Goal: Task Accomplishment & Management: Manage account settings

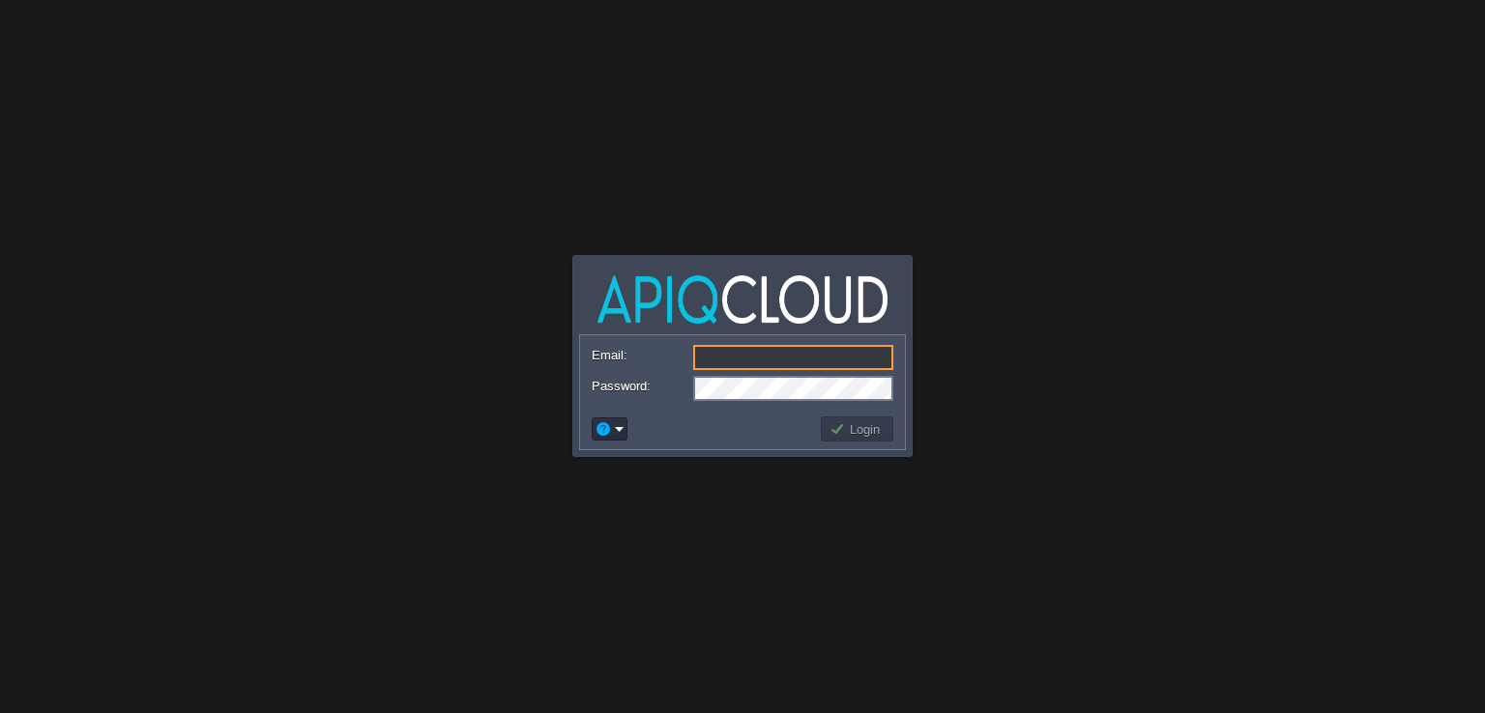
click at [796, 357] on input "Email:" at bounding box center [793, 357] width 200 height 25
type input "[EMAIL_ADDRESS][DOMAIN_NAME]"
click at [841, 429] on button "Login" at bounding box center [857, 429] width 56 height 17
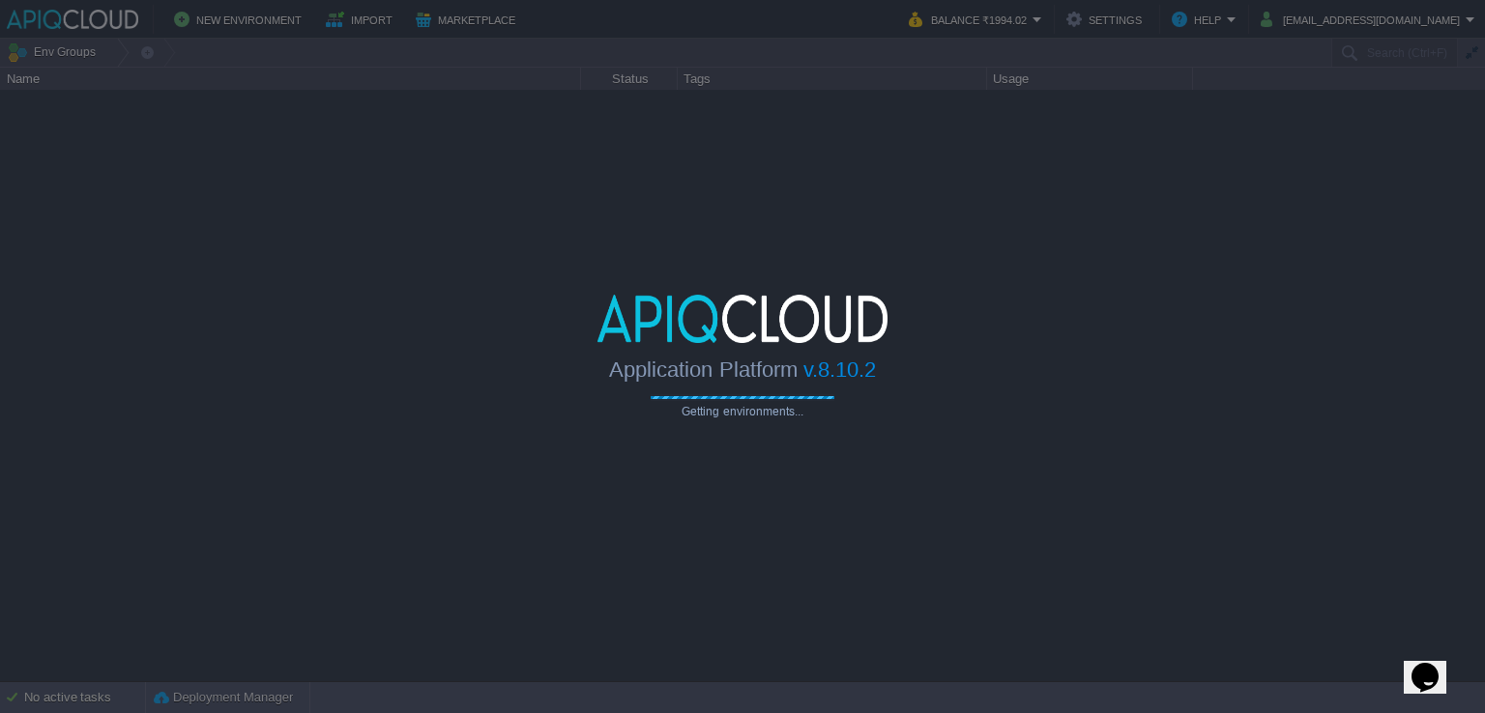
click at [1116, 86] on div at bounding box center [742, 356] width 1485 height 713
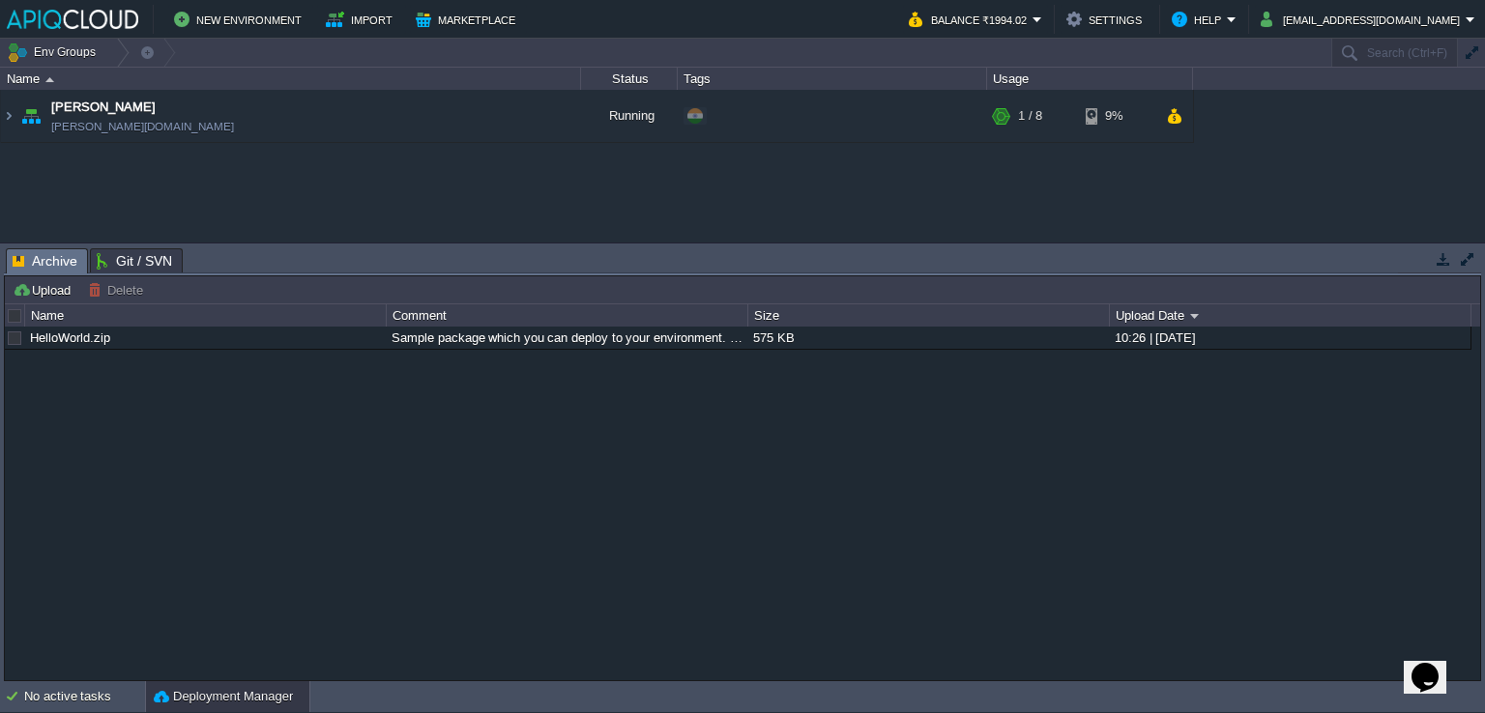
click at [274, 179] on div "Avadhoot [DOMAIN_NAME] Running + Add to Env Group RAM 6% CPU 2% 1 / 8 9%" at bounding box center [742, 166] width 1485 height 153
click at [7, 113] on img at bounding box center [8, 116] width 15 height 52
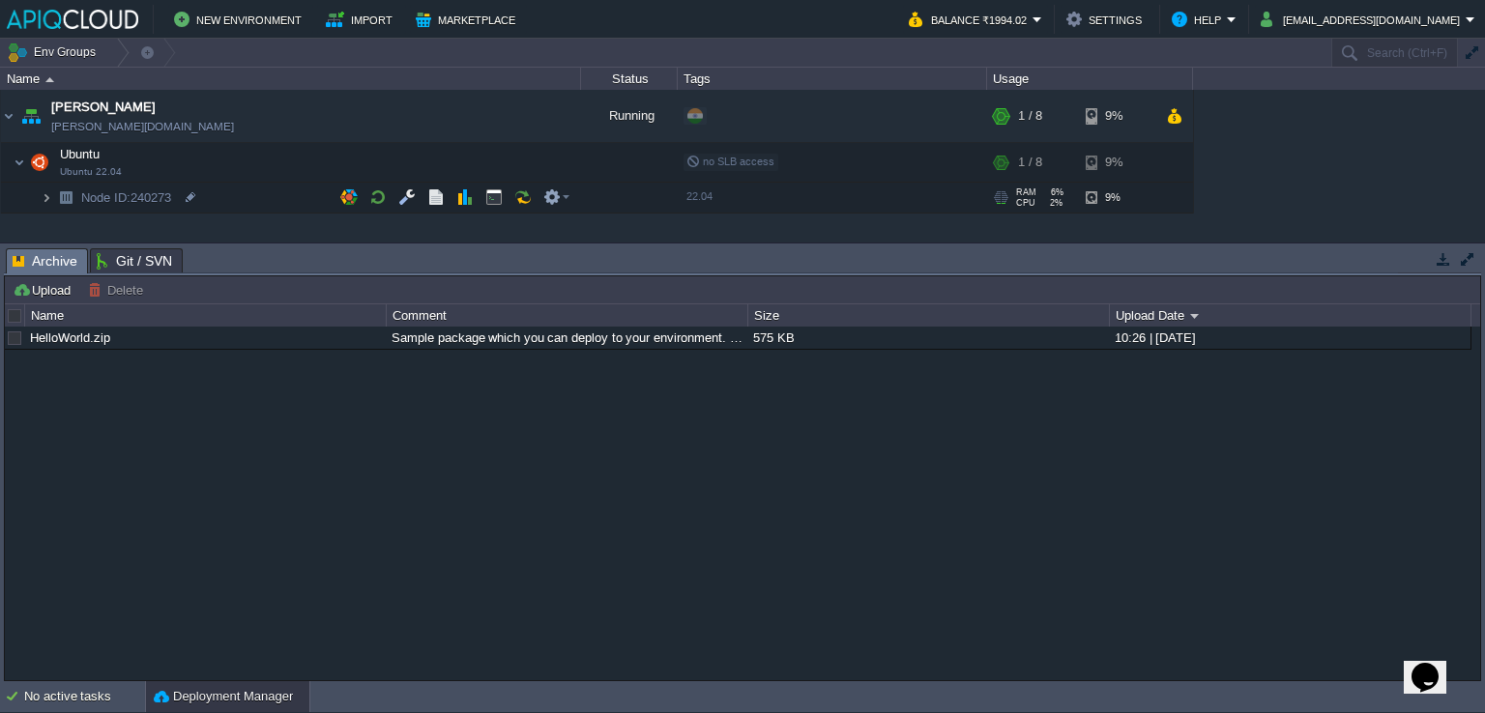
click at [43, 201] on img at bounding box center [47, 198] width 12 height 30
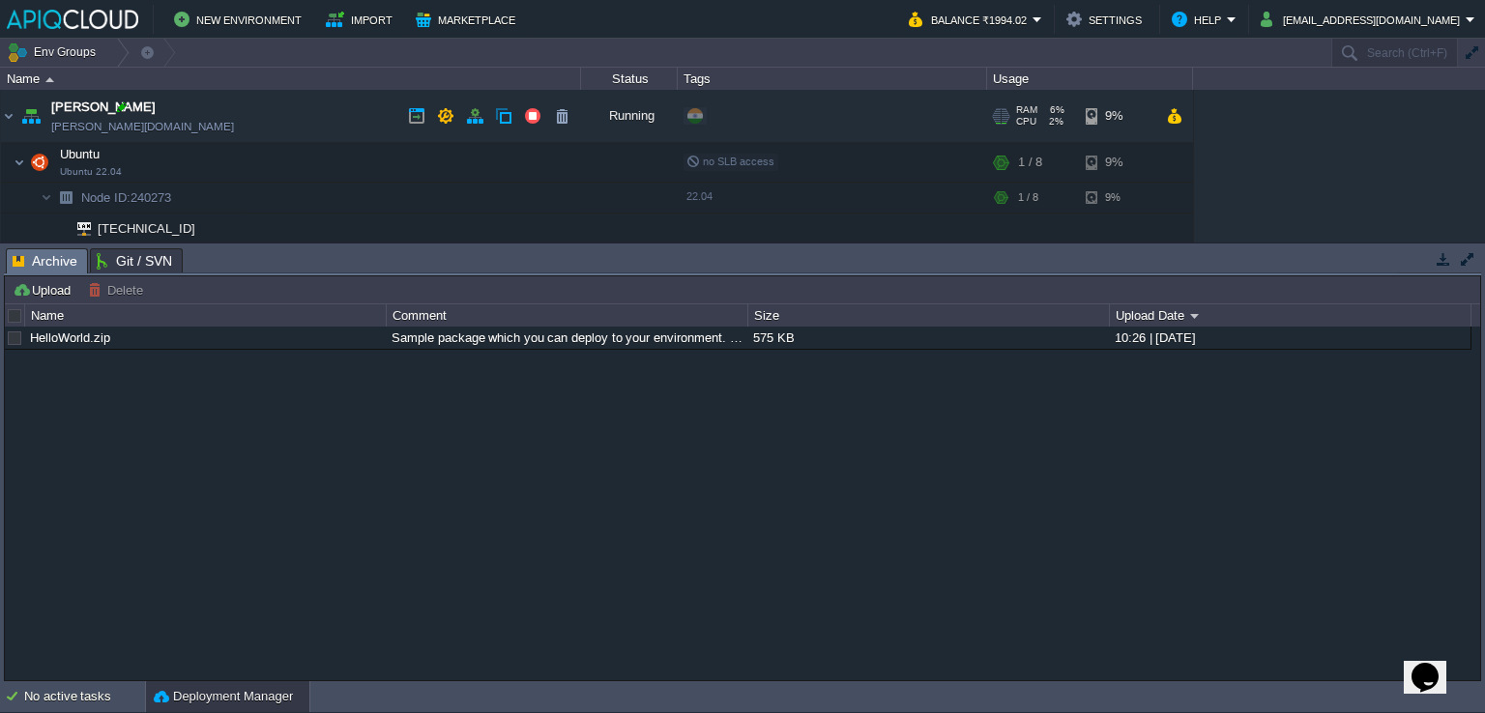
click at [127, 108] on div at bounding box center [121, 107] width 17 height 17
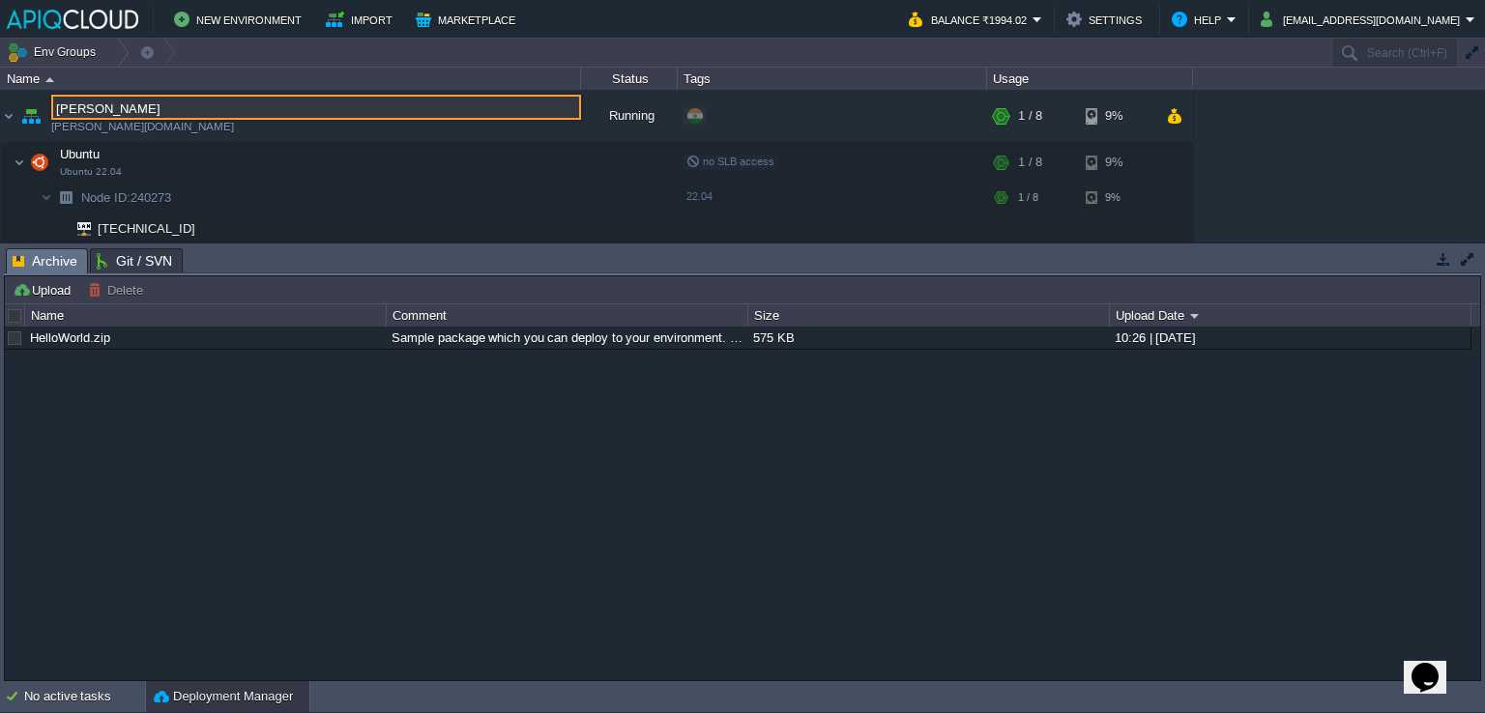
type input "[PERSON_NAME]"
click at [1303, 188] on div "Avadhoot [DOMAIN_NAME] Running + Add to Env Group RAM 6% CPU 2% 1 / 8 9% Ubuntu…" at bounding box center [742, 166] width 1485 height 153
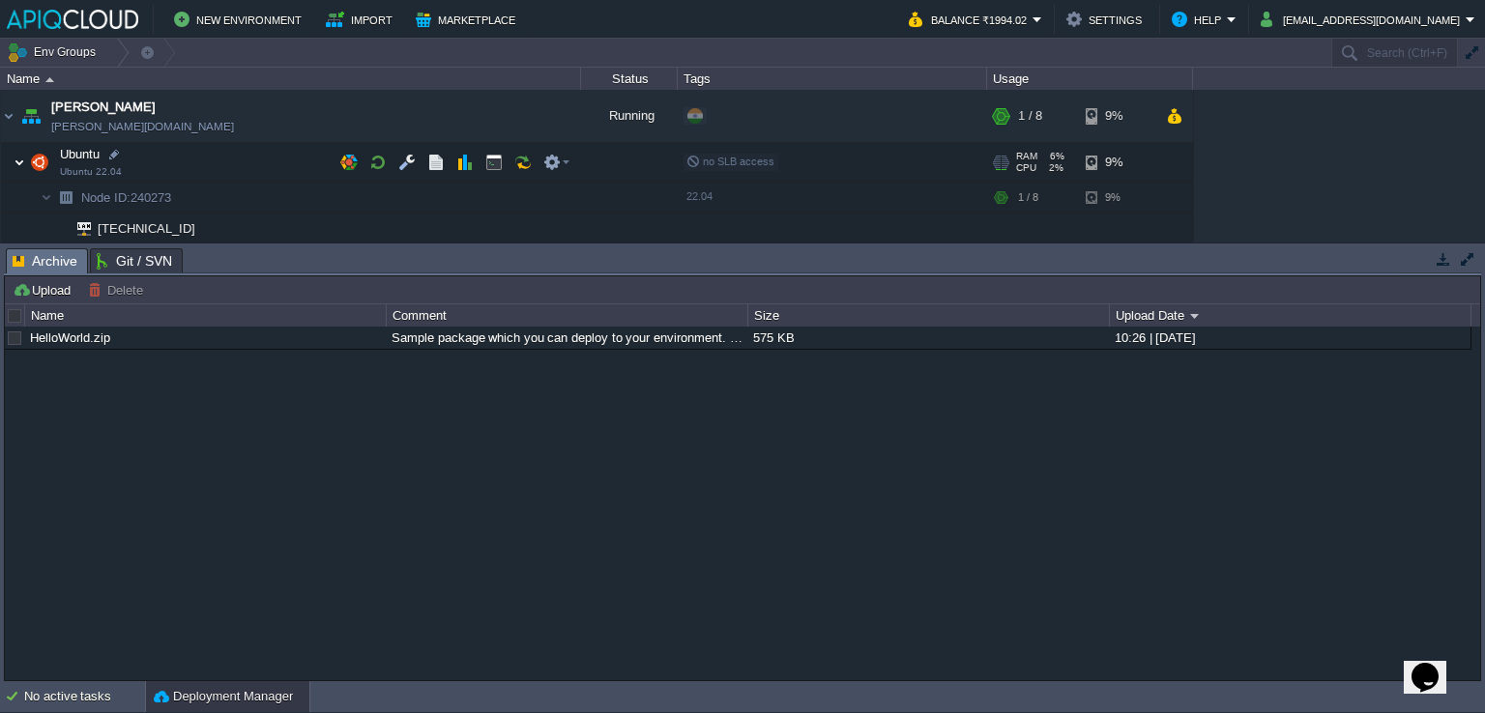
click at [15, 160] on img at bounding box center [20, 162] width 12 height 39
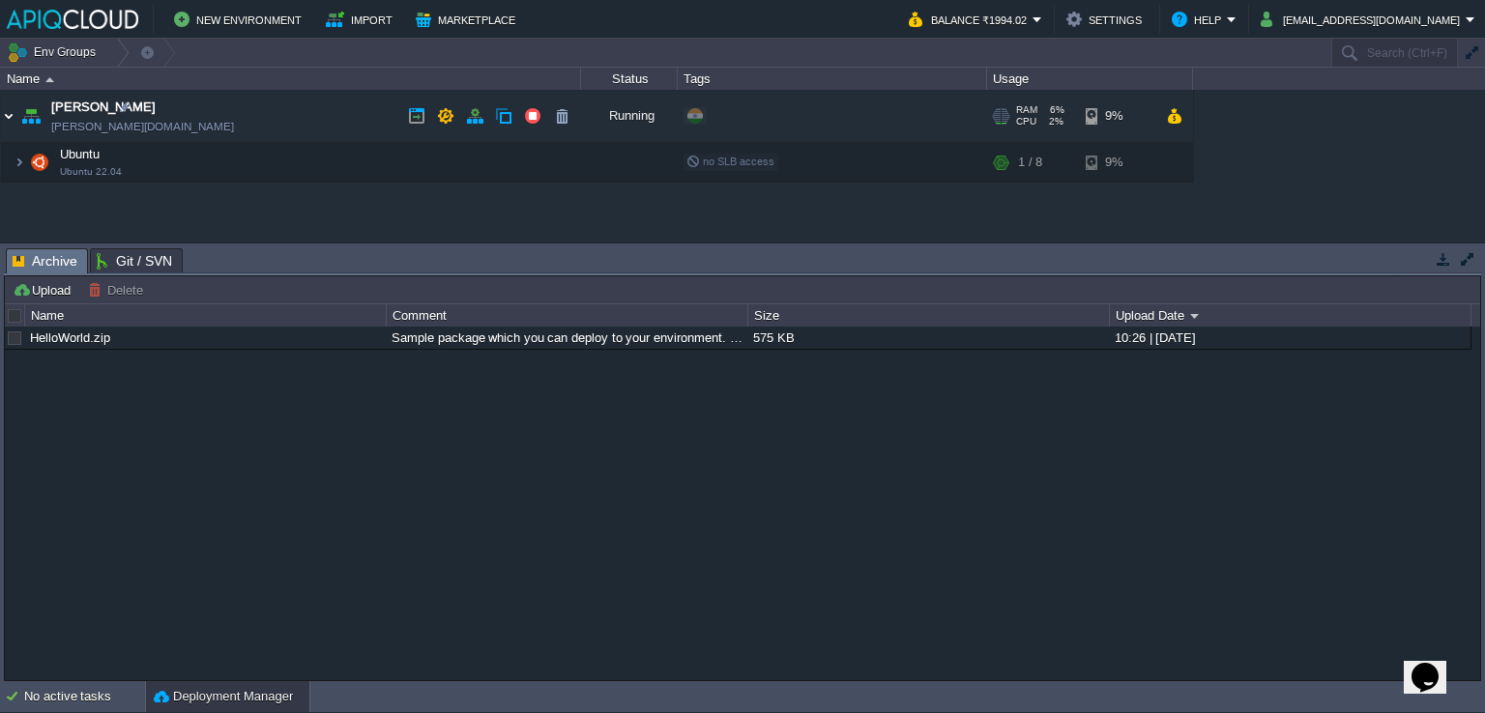
click at [12, 108] on img at bounding box center [8, 116] width 15 height 52
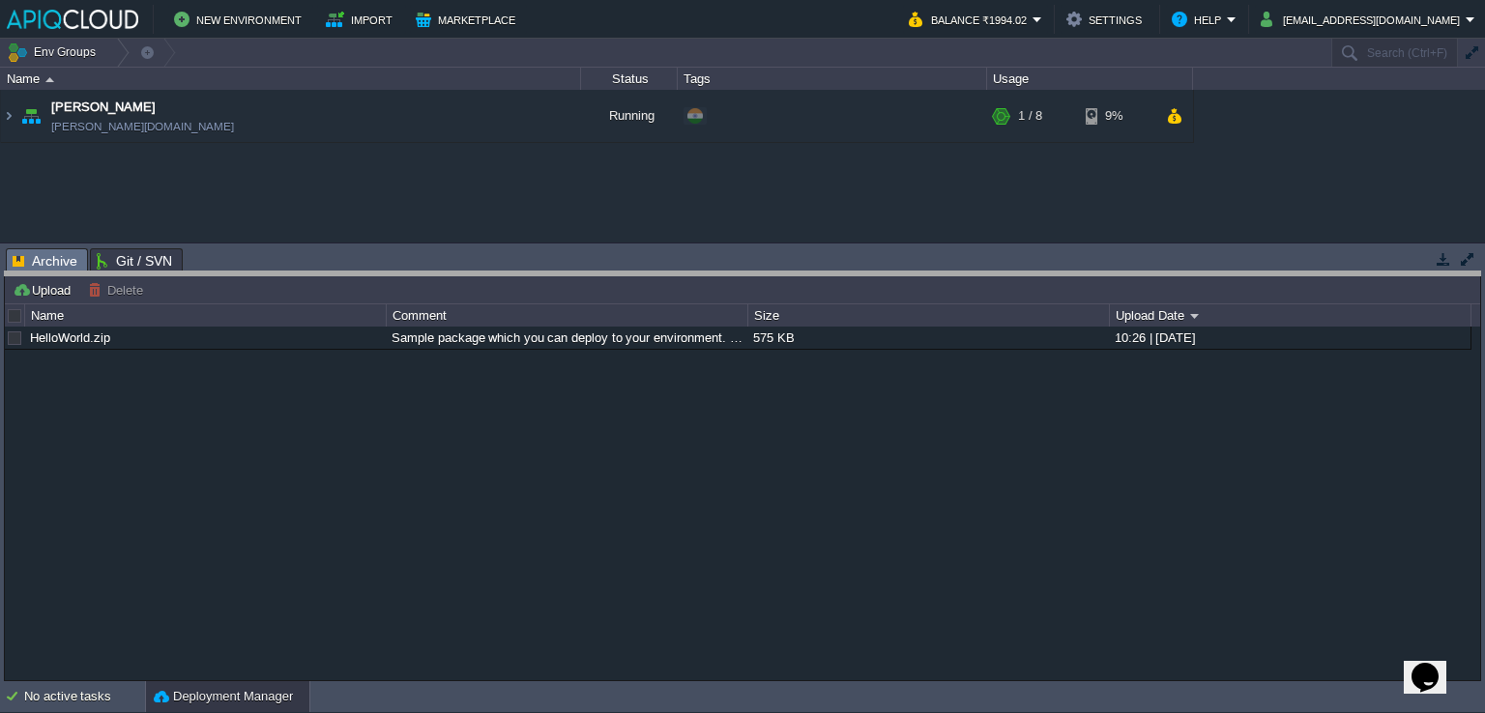
drag, startPoint x: 496, startPoint y: 274, endPoint x: 497, endPoint y: 297, distance: 23.2
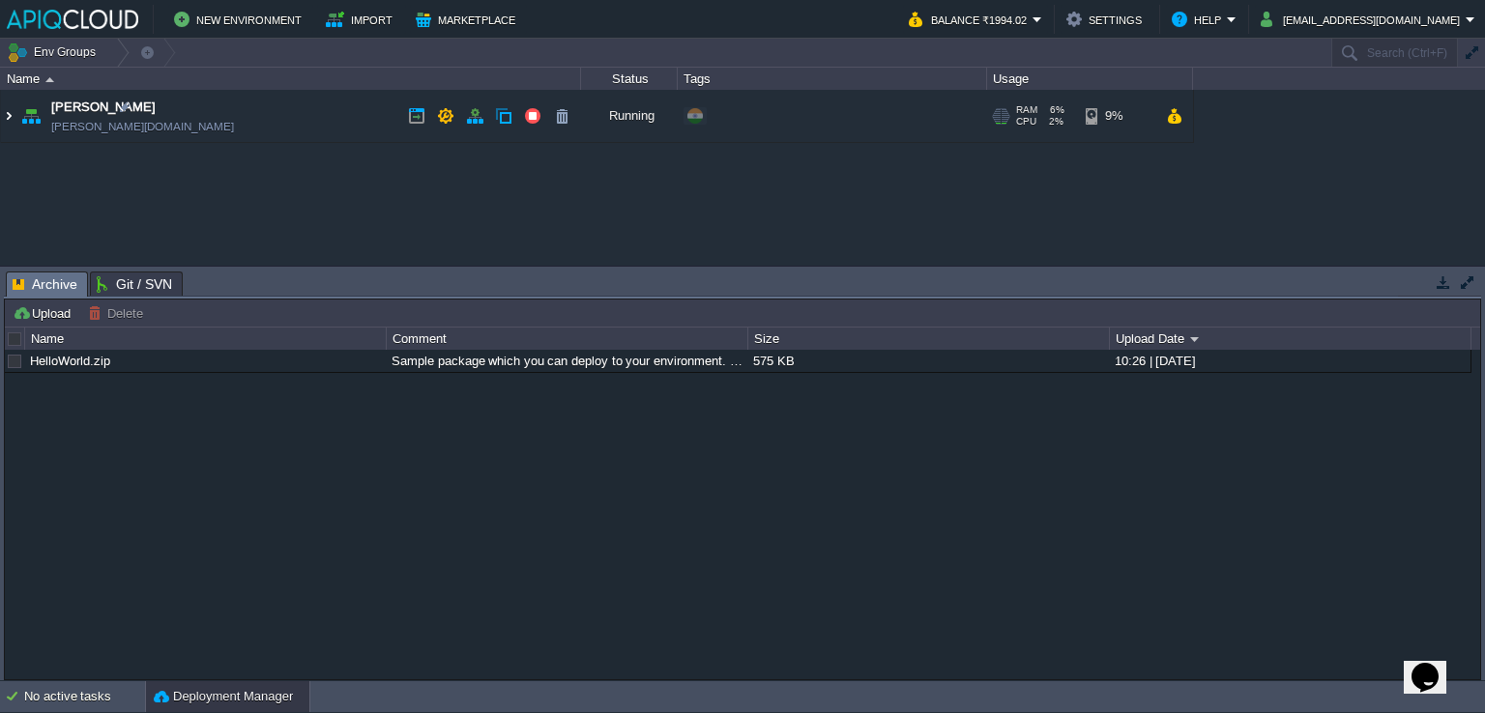
click at [4, 109] on img at bounding box center [8, 116] width 15 height 52
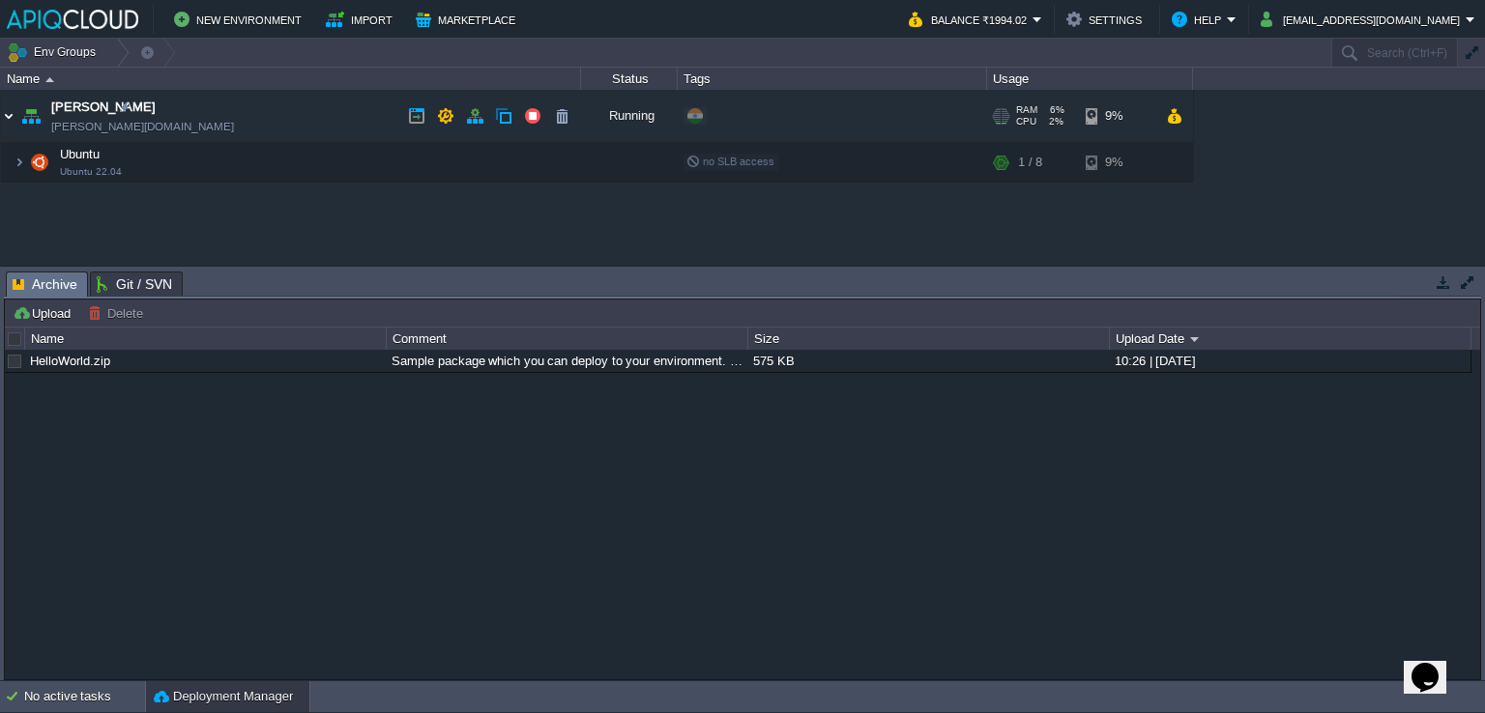
click at [4, 109] on img at bounding box center [8, 116] width 15 height 52
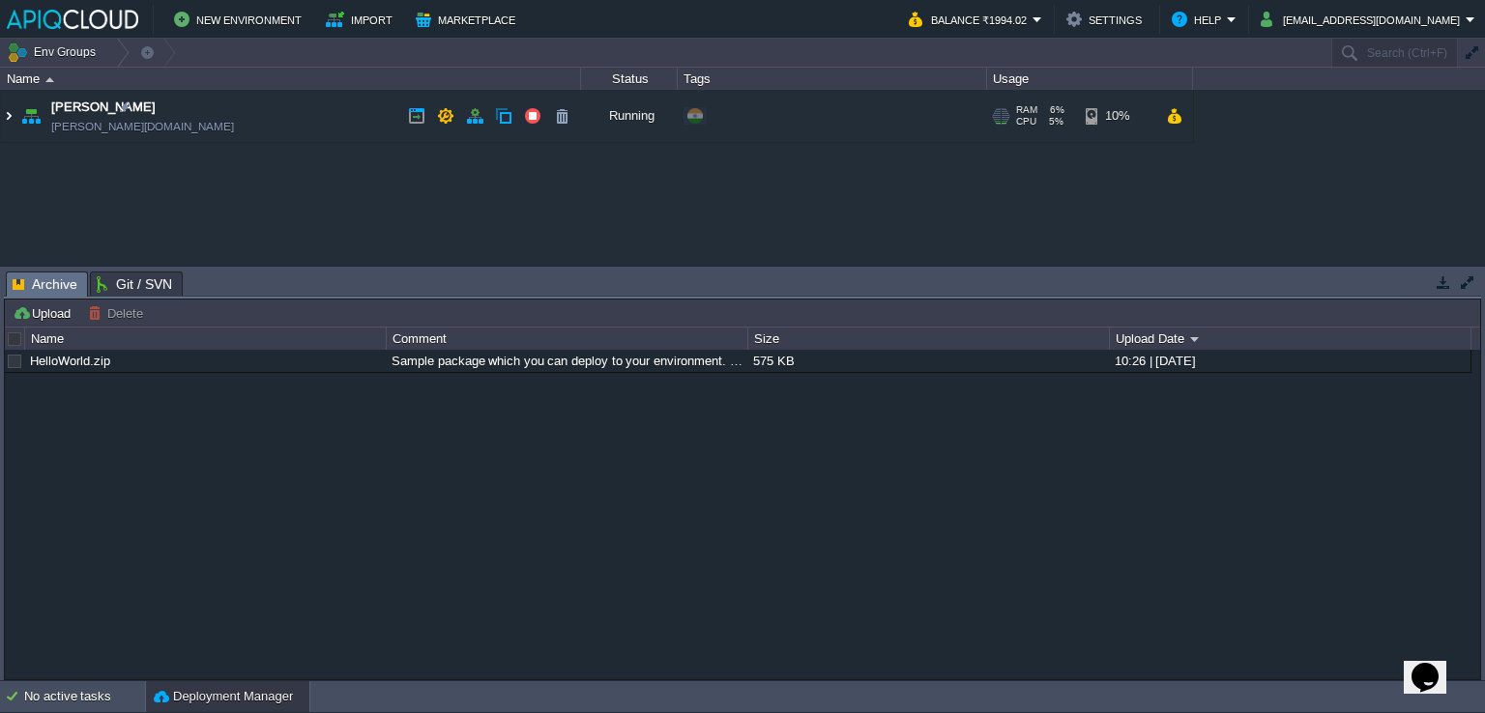
click at [11, 115] on img at bounding box center [8, 116] width 15 height 52
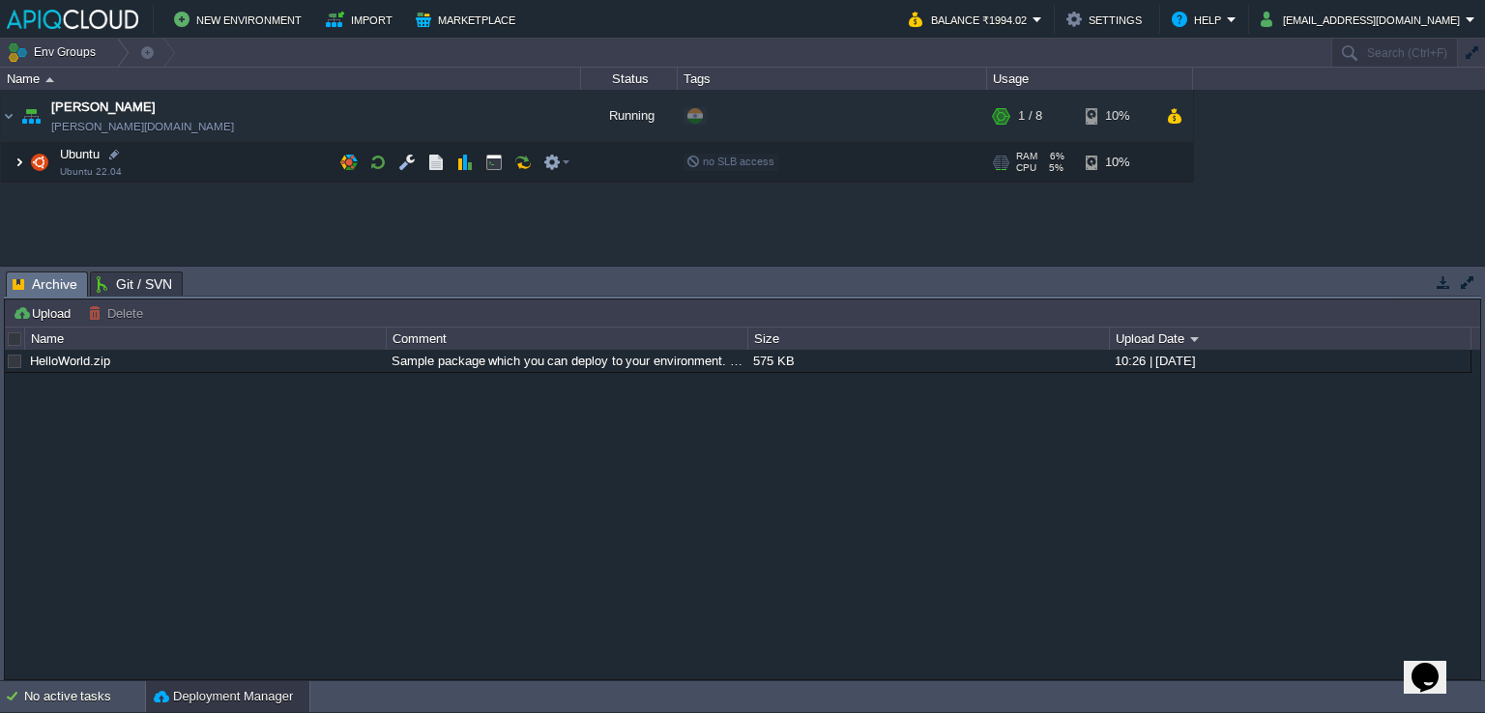
click at [20, 157] on img at bounding box center [20, 162] width 12 height 39
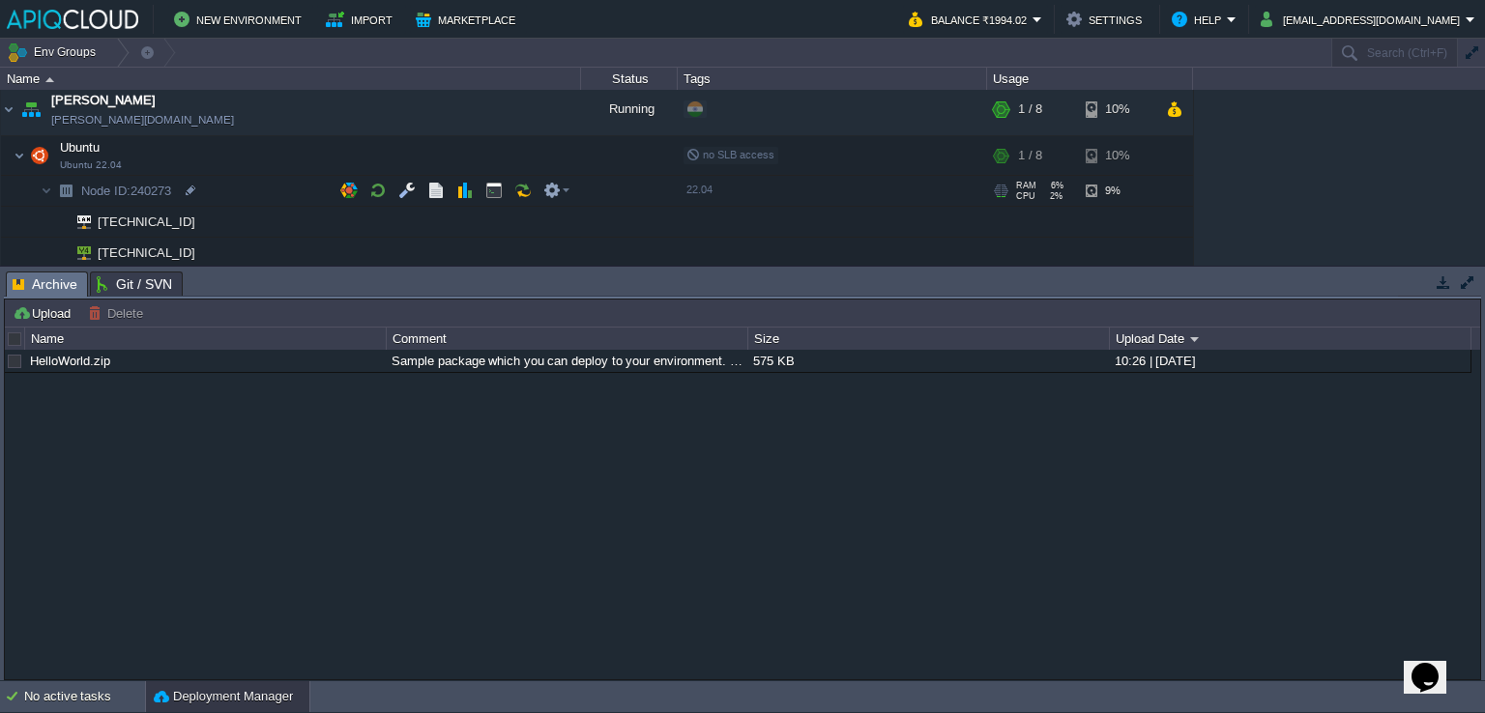
scroll to position [8, 0]
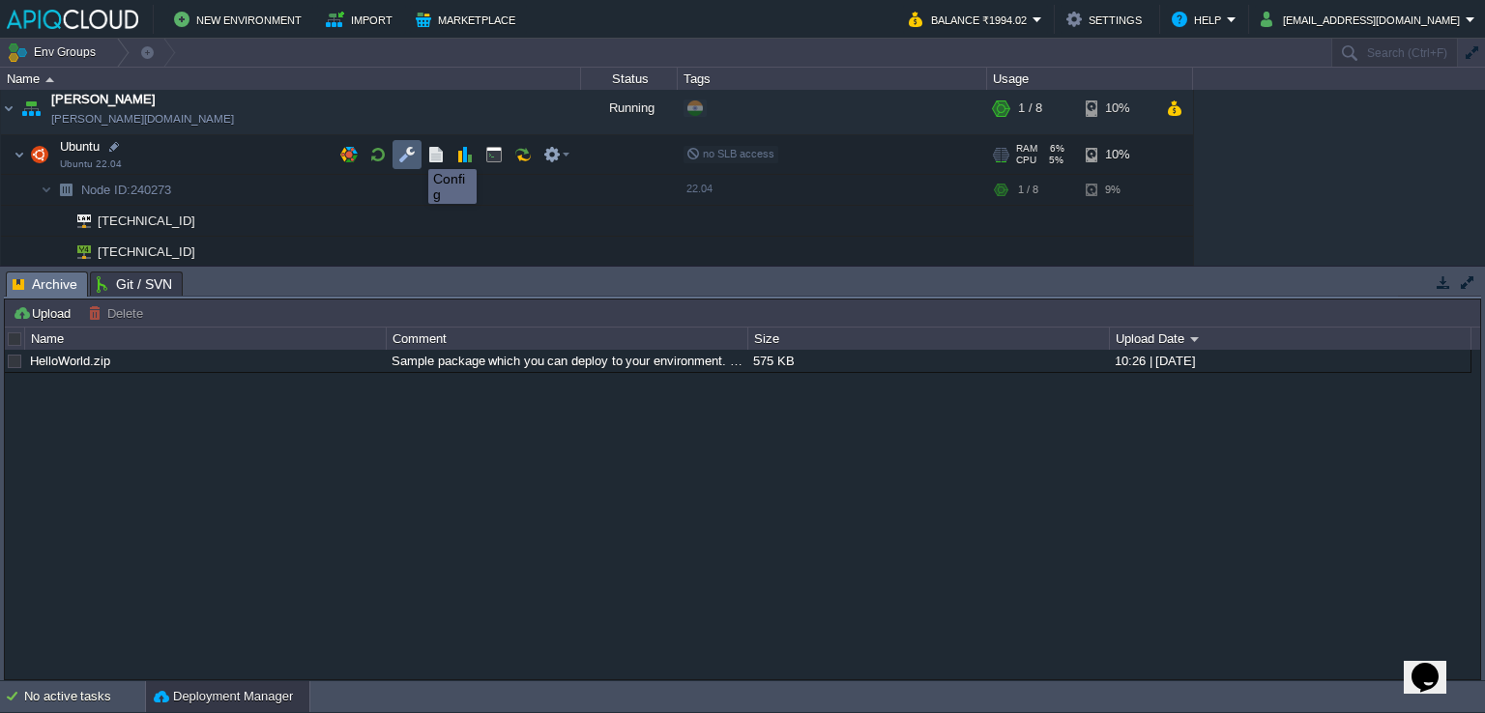
click at [414, 152] on button "button" at bounding box center [406, 154] width 17 height 17
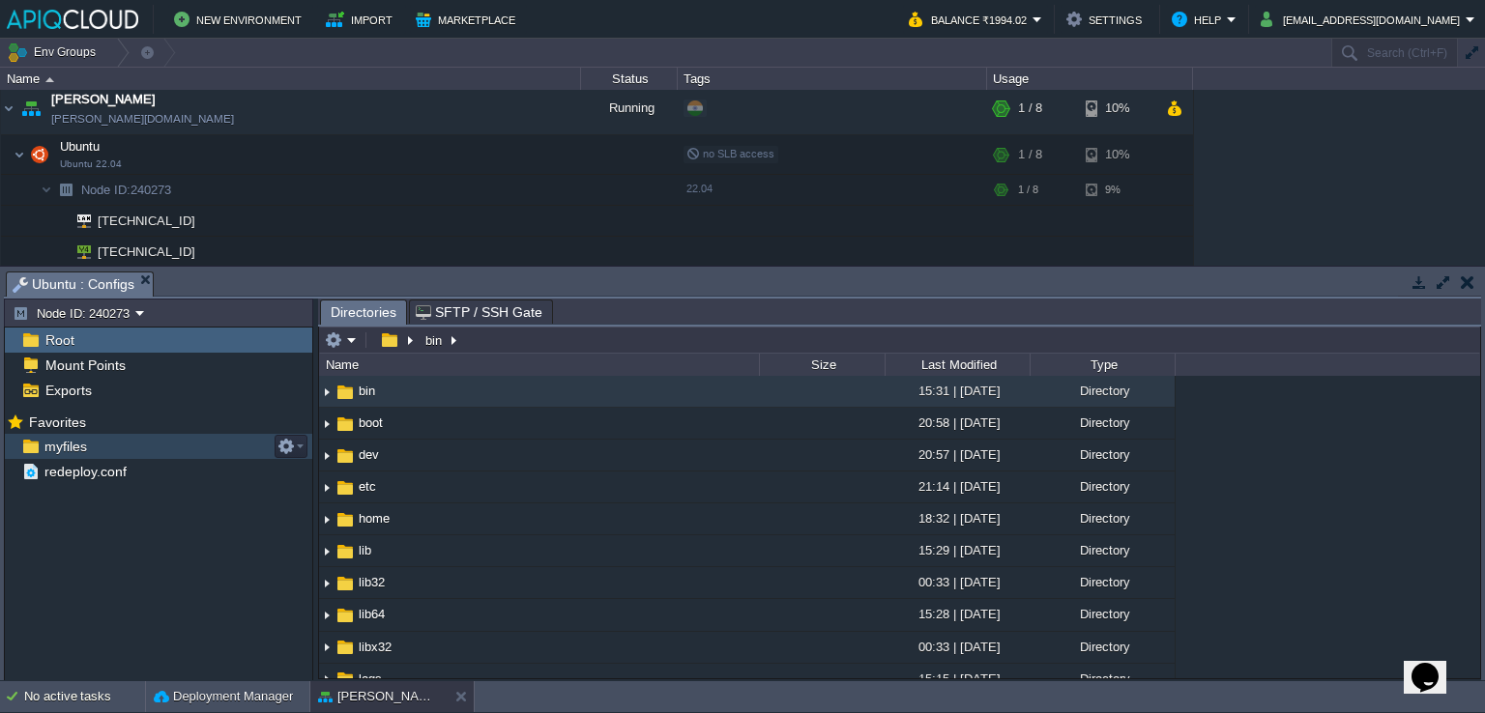
click at [143, 434] on div "myfiles" at bounding box center [158, 446] width 307 height 25
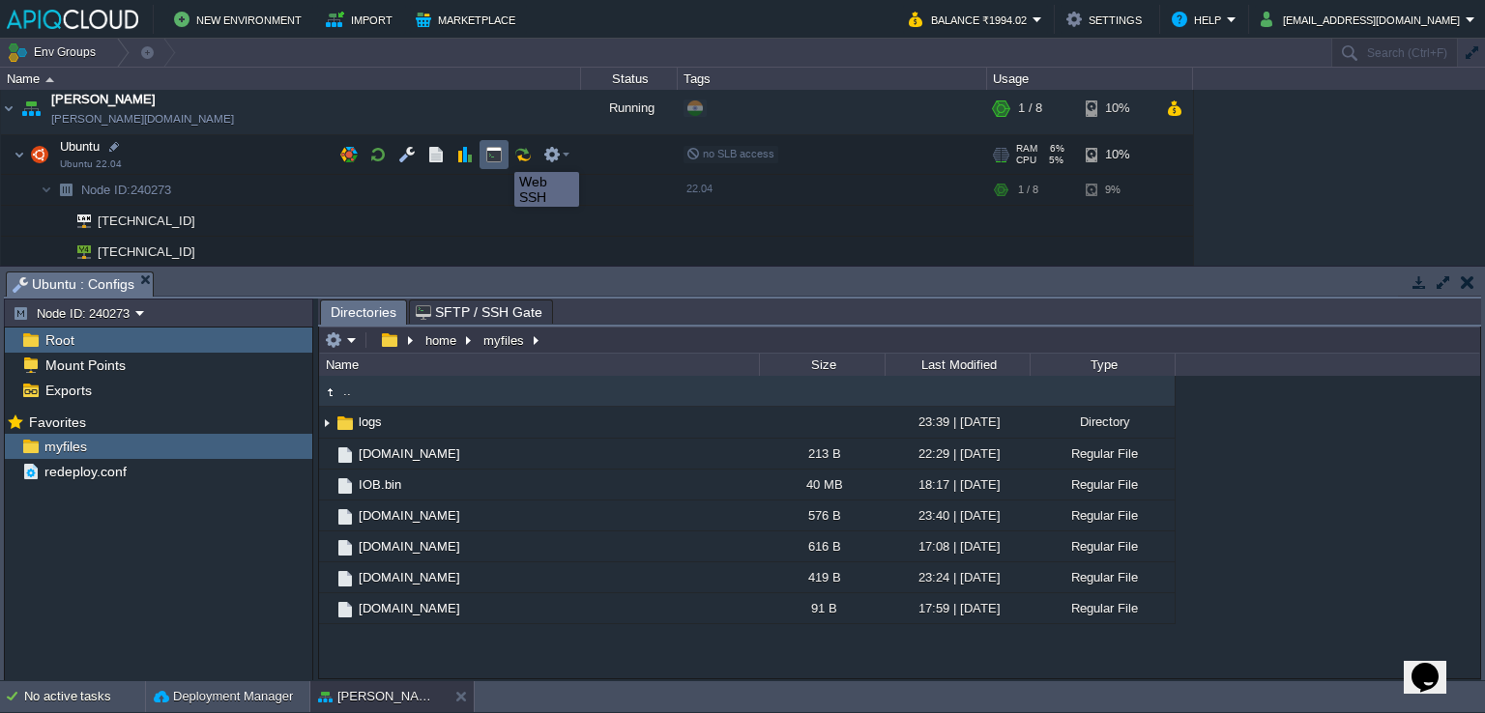
click at [500, 155] on button "button" at bounding box center [493, 154] width 17 height 17
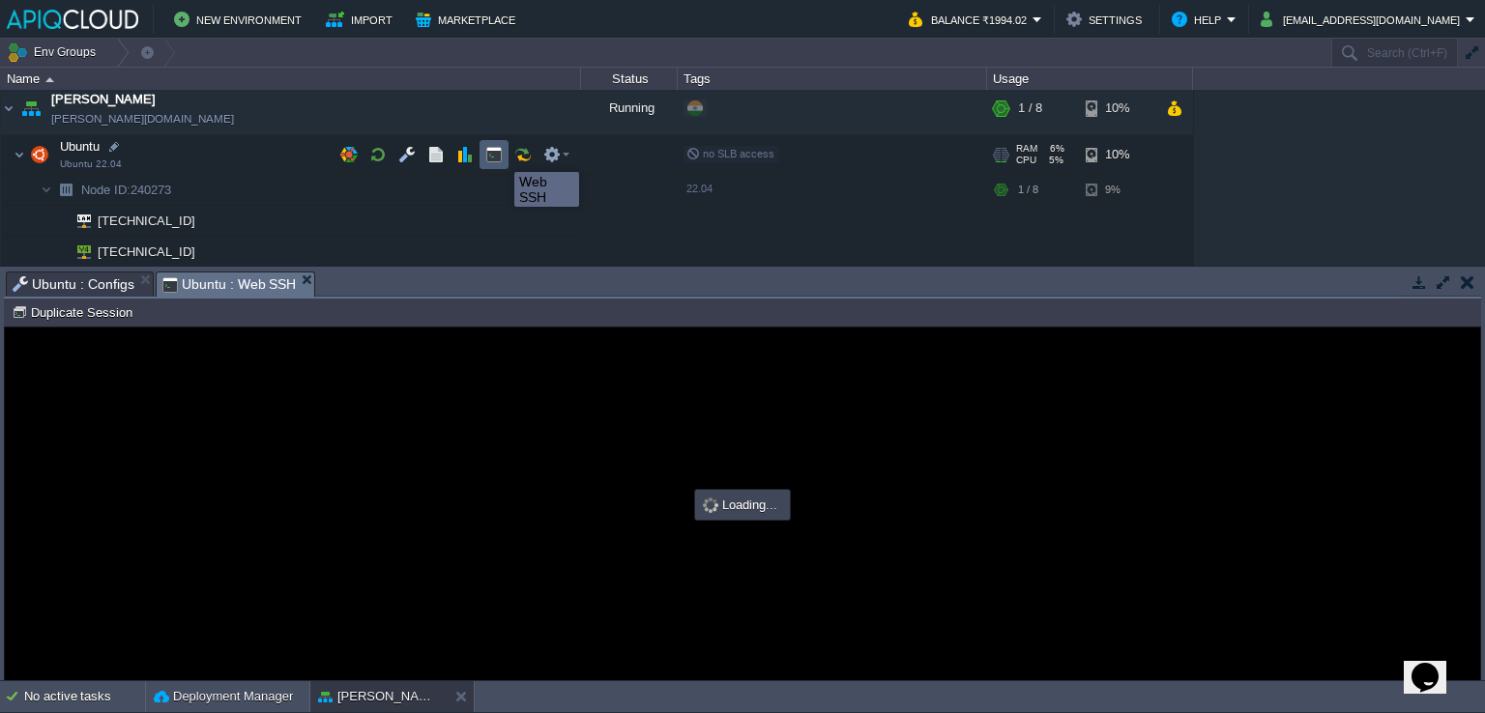
scroll to position [0, 0]
type input "#000000"
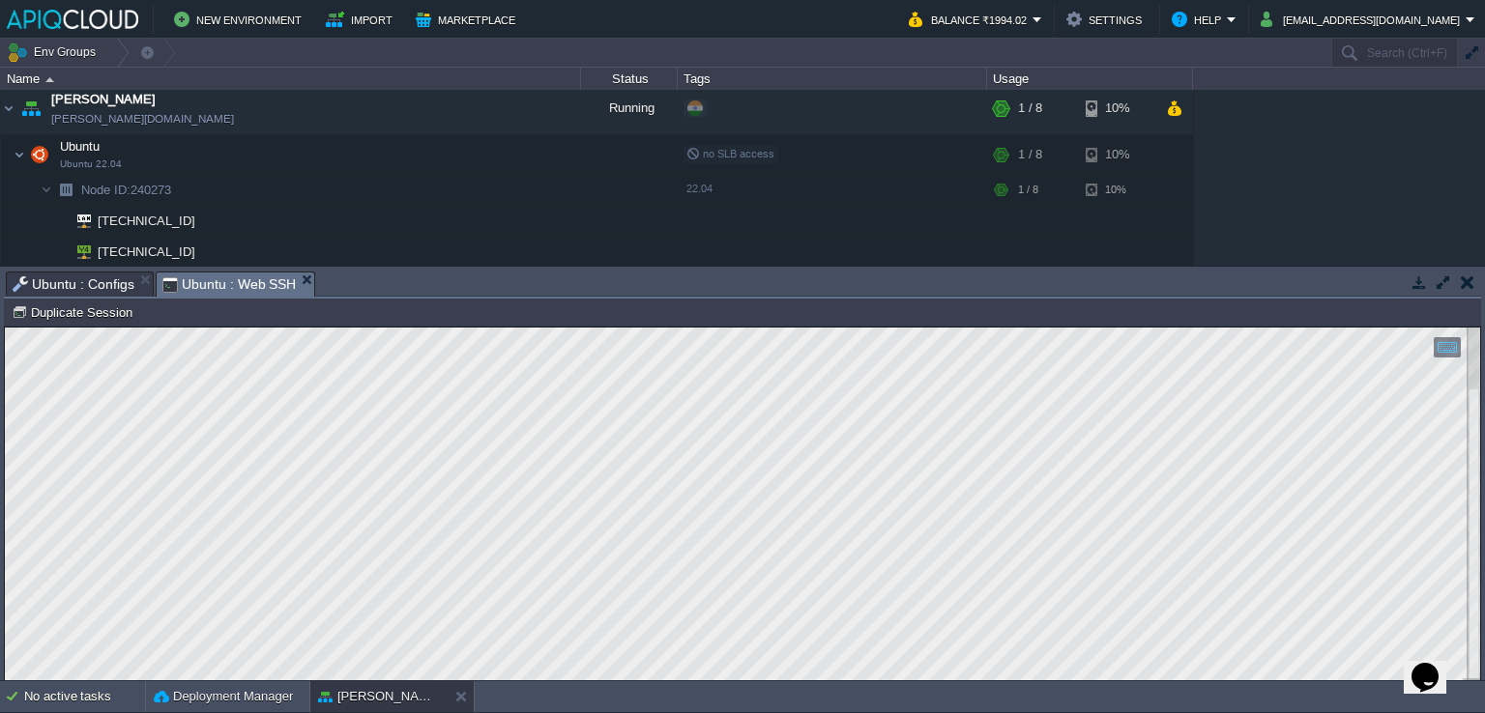
click at [1461, 282] on button "button" at bounding box center [1468, 282] width 14 height 17
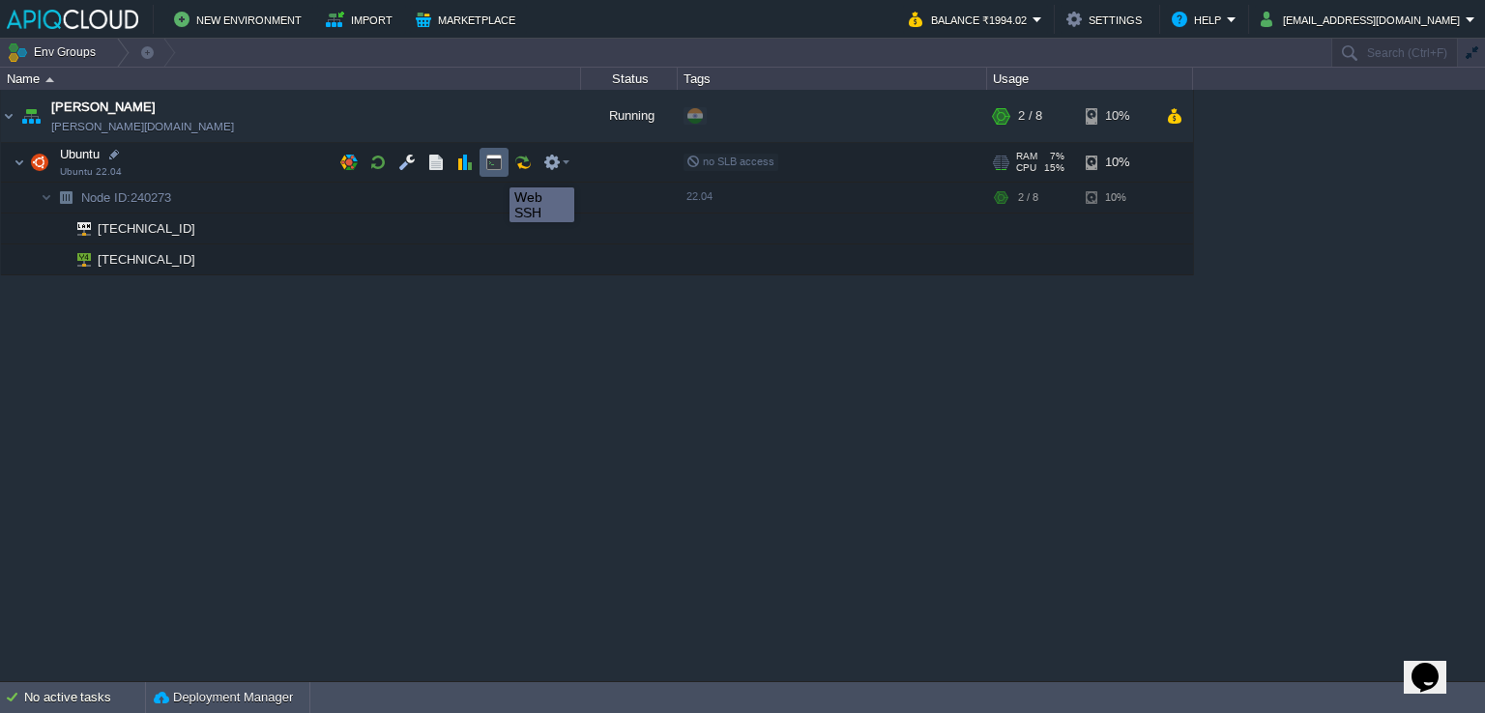
click at [495, 170] on button "button" at bounding box center [493, 162] width 17 height 17
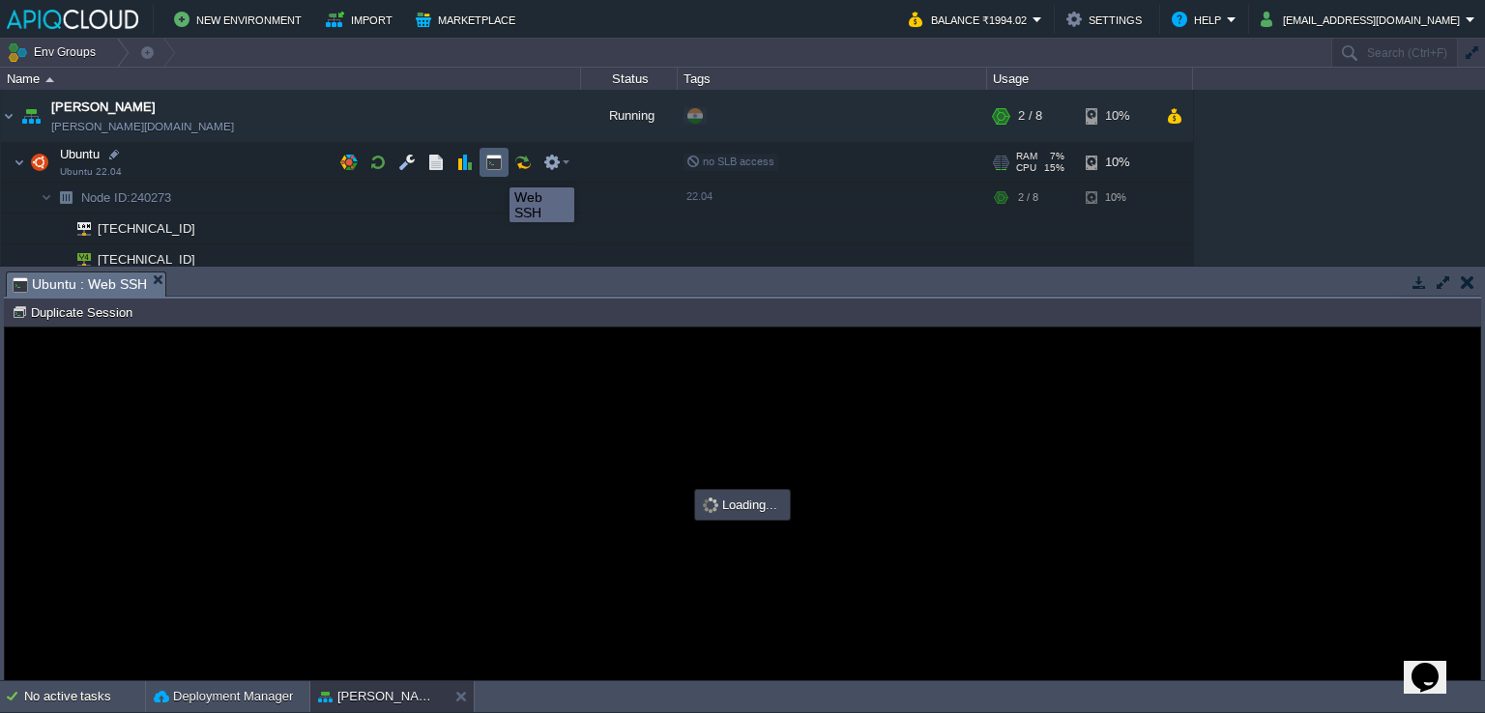
type input "#000000"
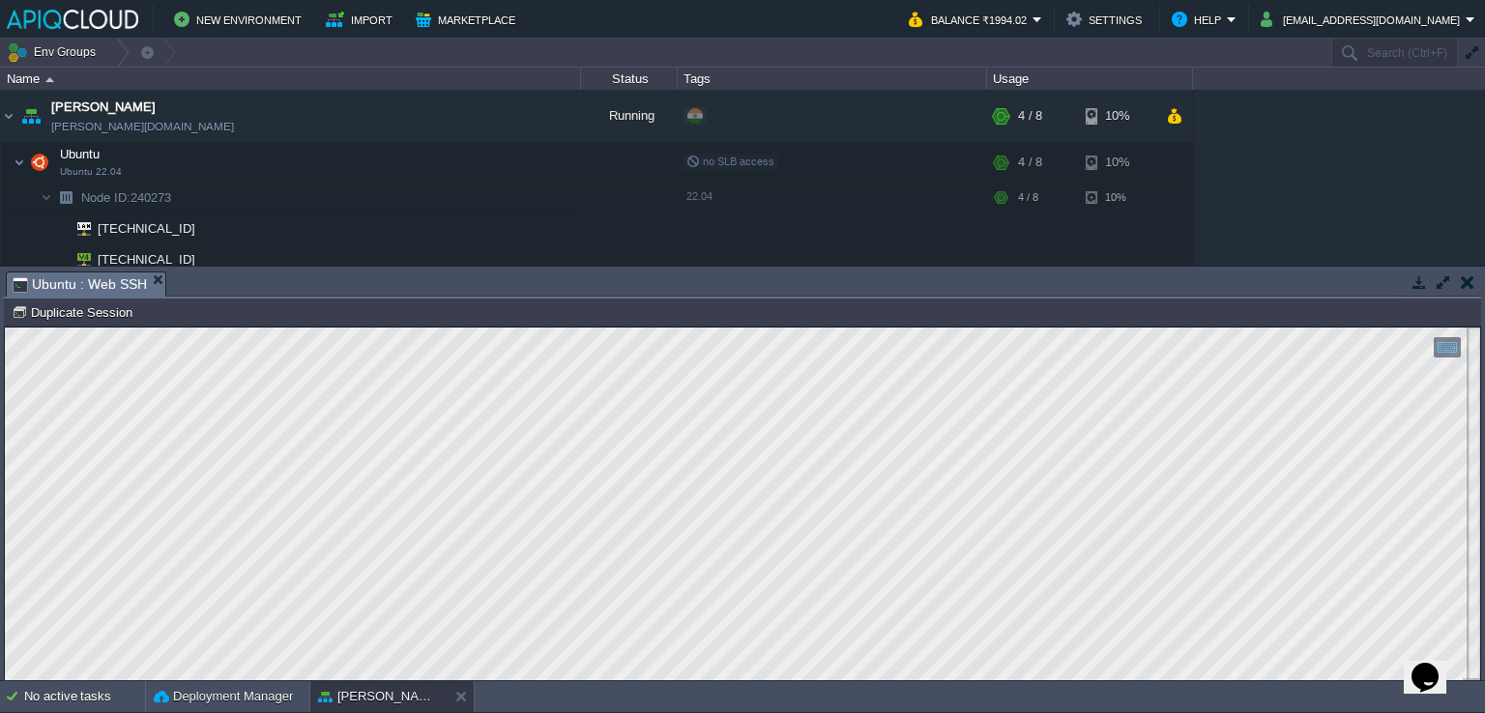
click at [739, 27] on td "New Environment Import Marketplace" at bounding box center [447, 19] width 880 height 29
click at [1468, 288] on button "button" at bounding box center [1468, 282] width 14 height 17
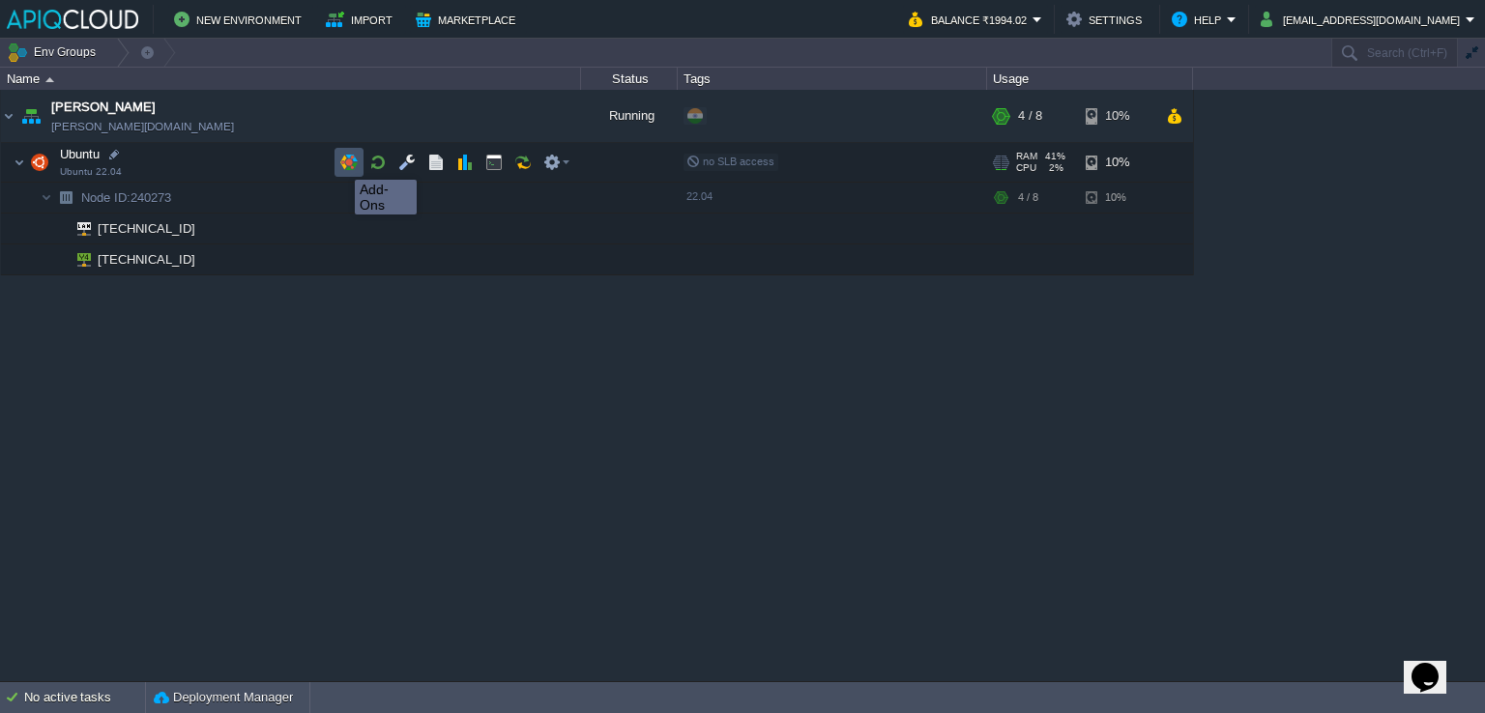
click at [340, 162] on button "button" at bounding box center [348, 162] width 17 height 17
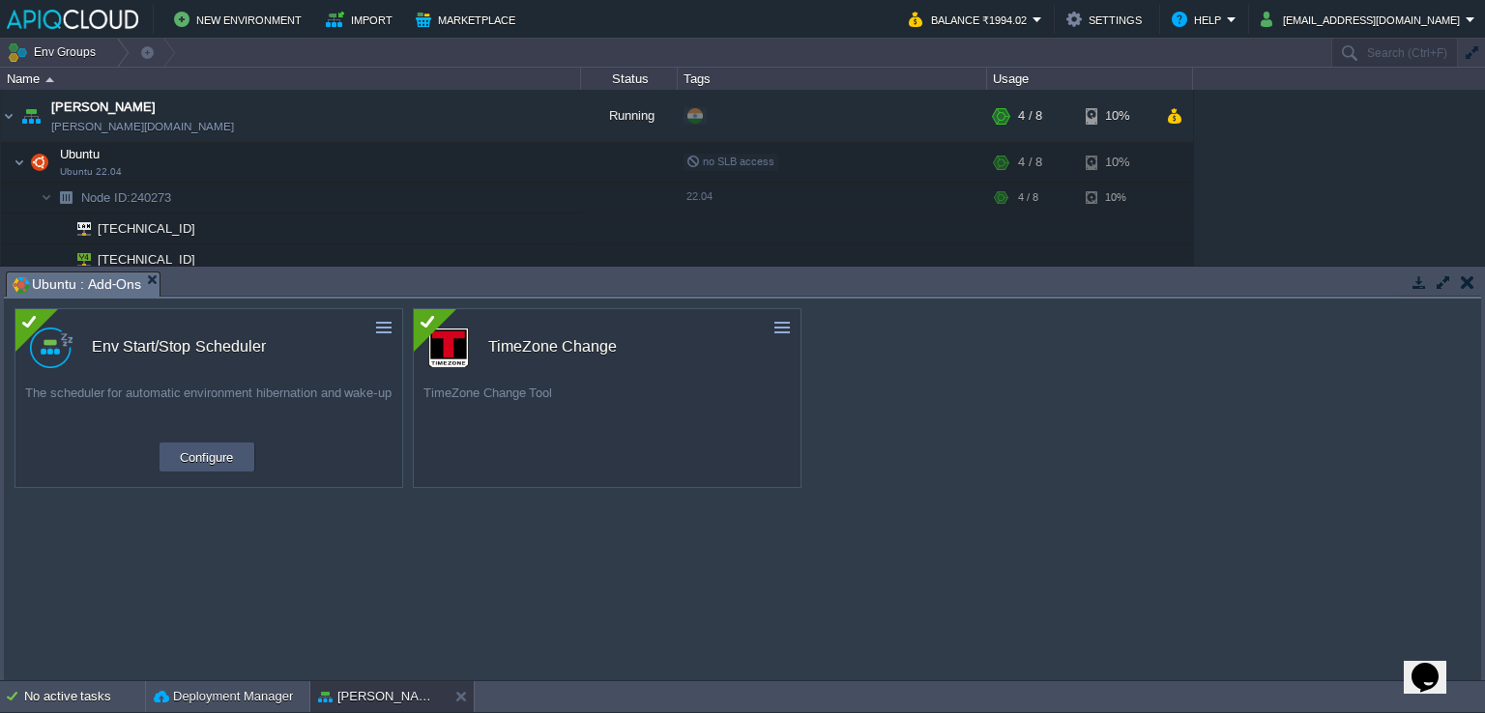
click at [220, 452] on button "Configure" at bounding box center [206, 457] width 65 height 23
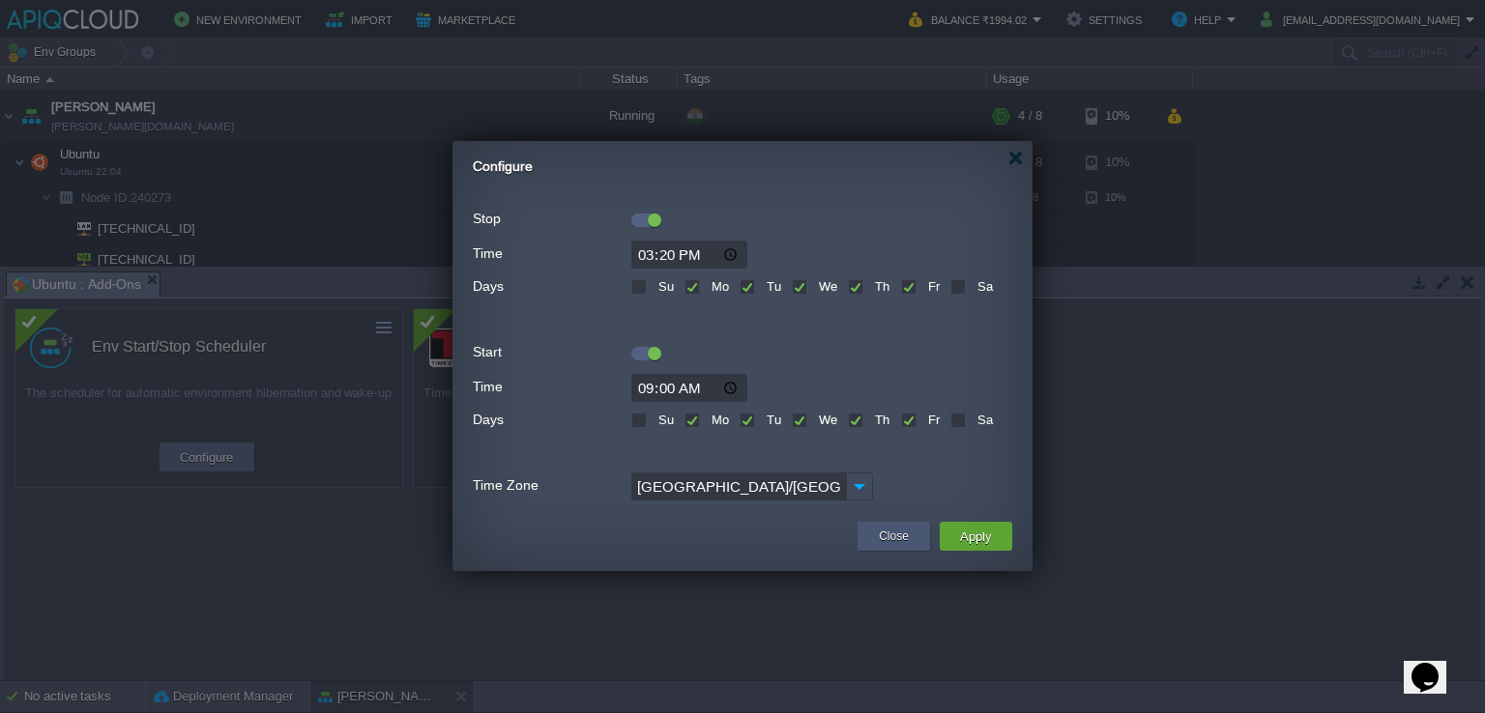
click at [891, 532] on button "Close" at bounding box center [894, 536] width 30 height 19
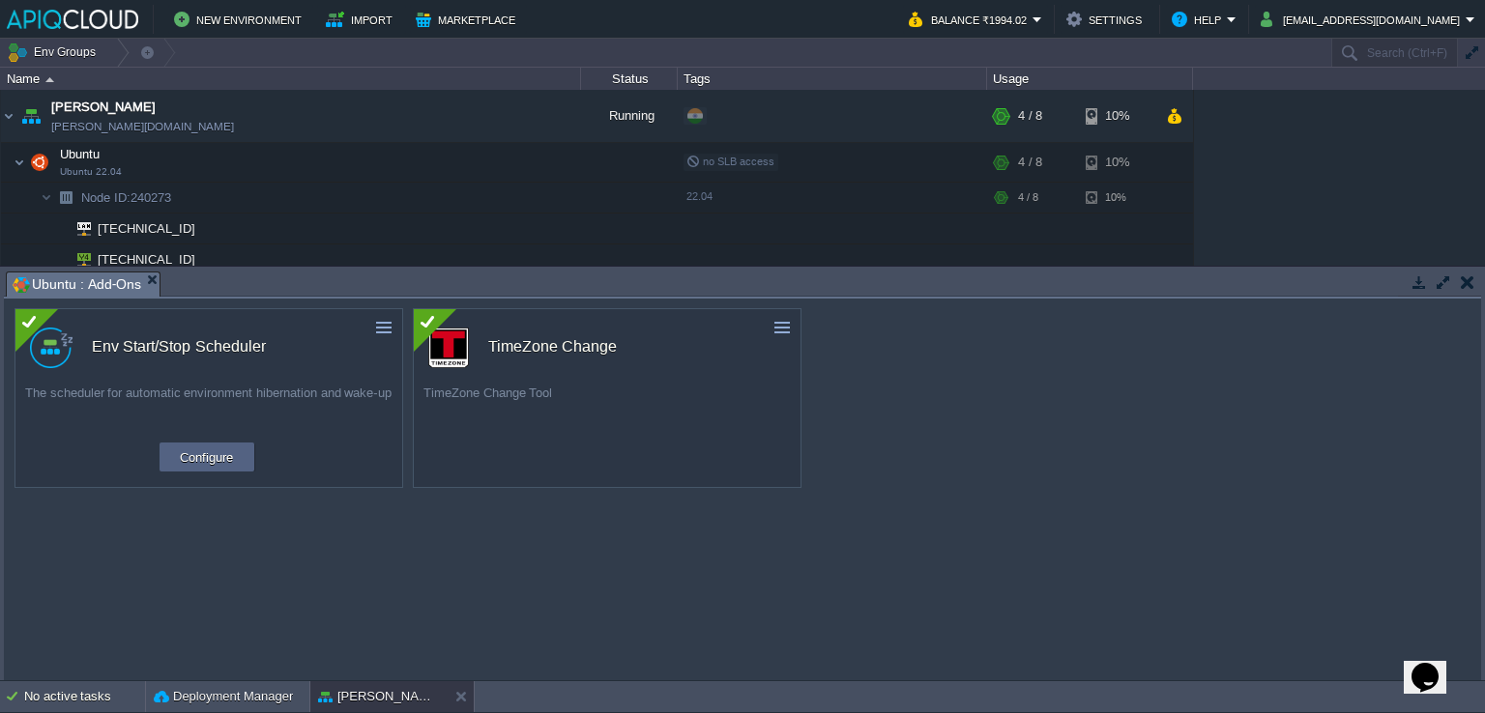
click at [1458, 287] on td at bounding box center [1467, 282] width 24 height 23
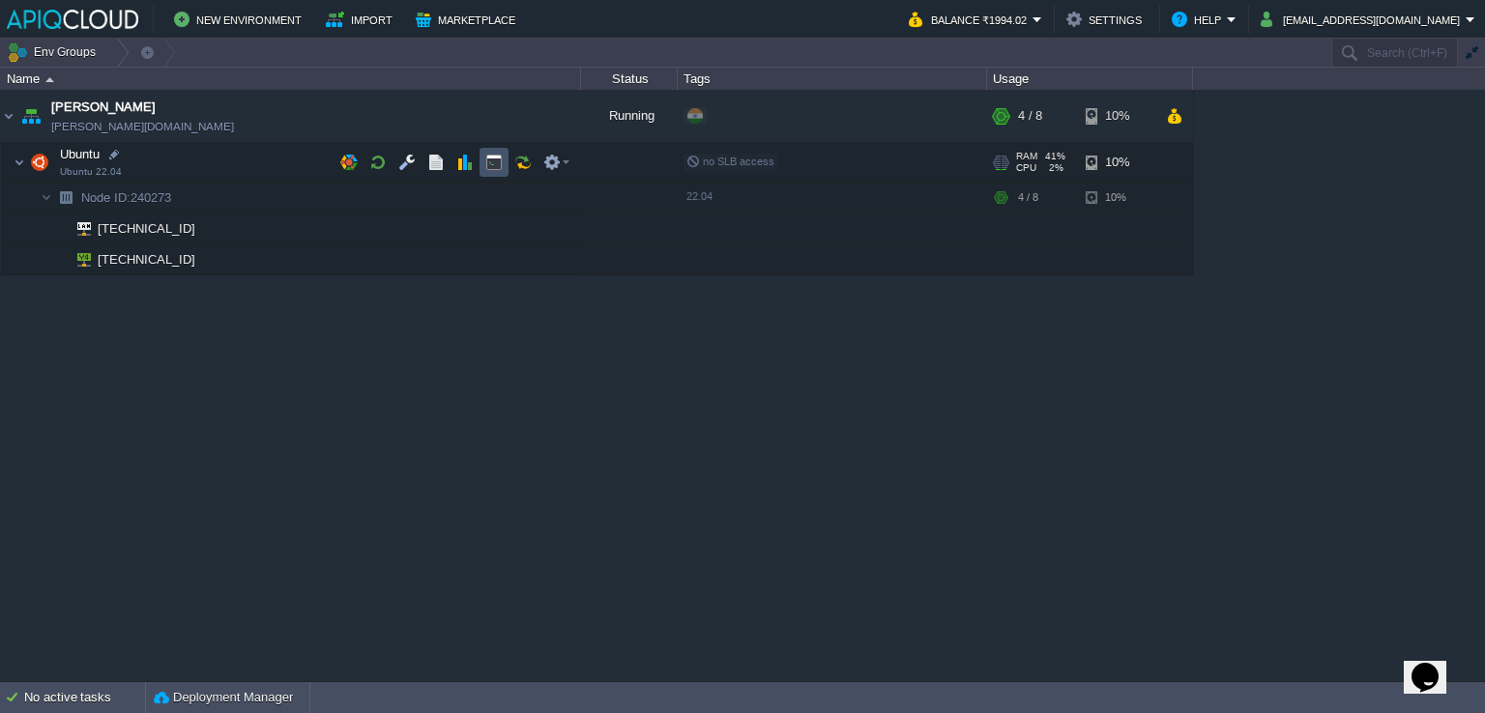
click at [491, 160] on button "button" at bounding box center [493, 162] width 17 height 17
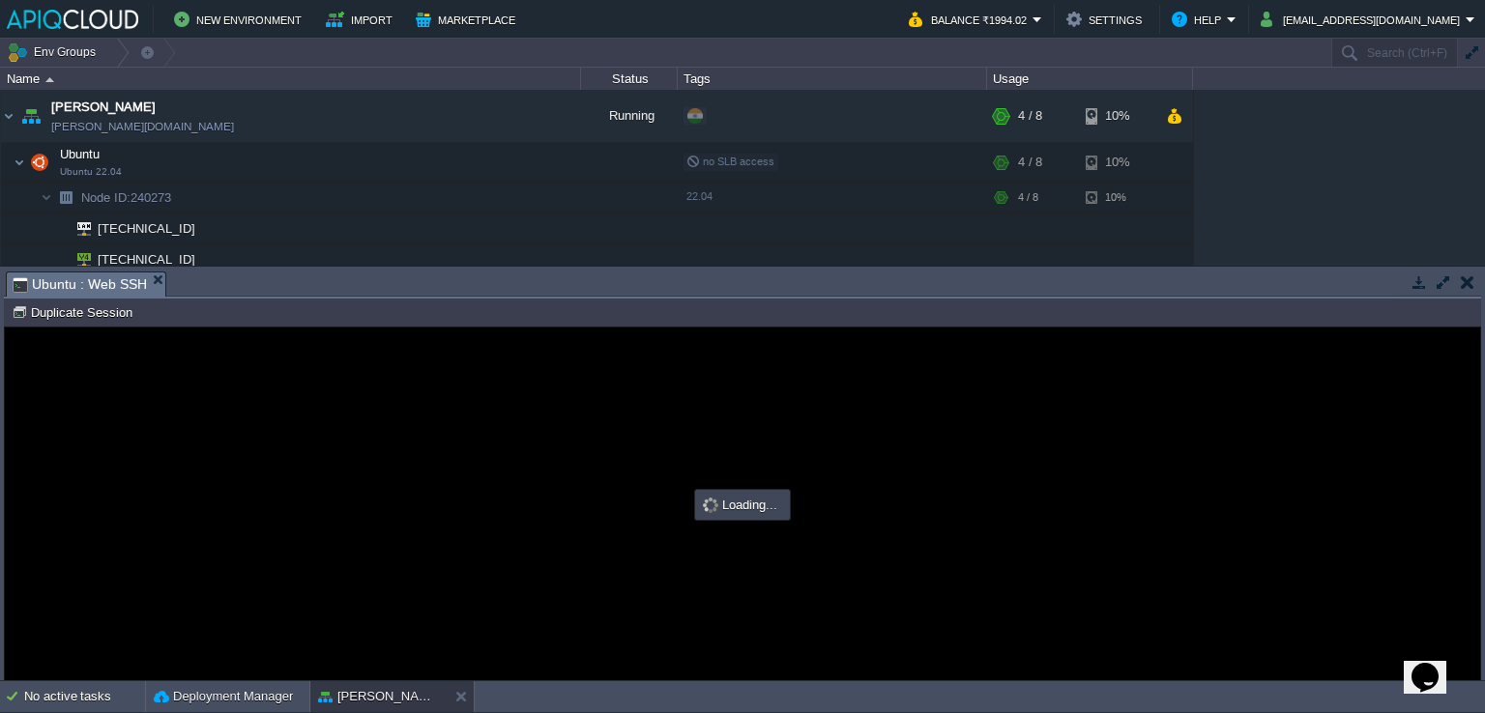
type input "#000000"
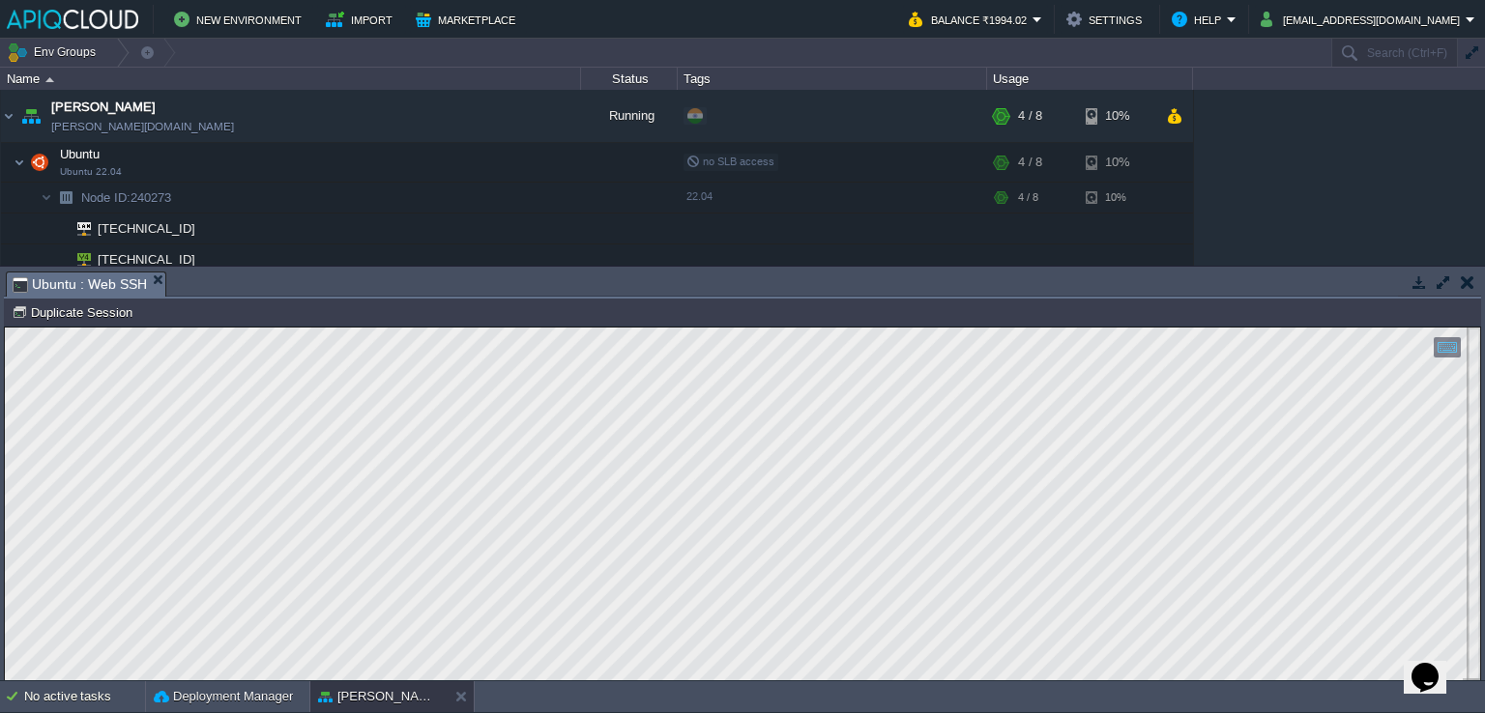
click at [1462, 276] on button "button" at bounding box center [1468, 282] width 14 height 17
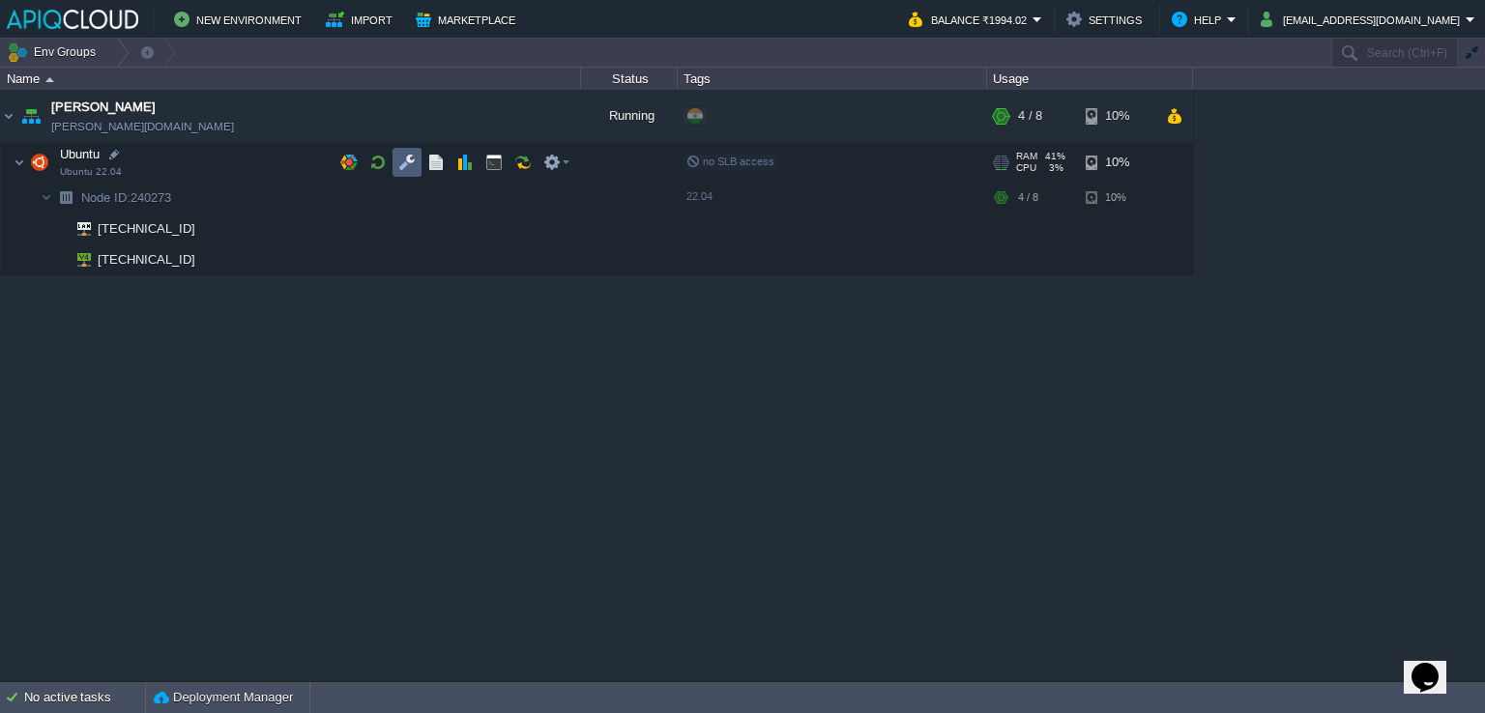
click at [406, 160] on button "button" at bounding box center [406, 162] width 17 height 17
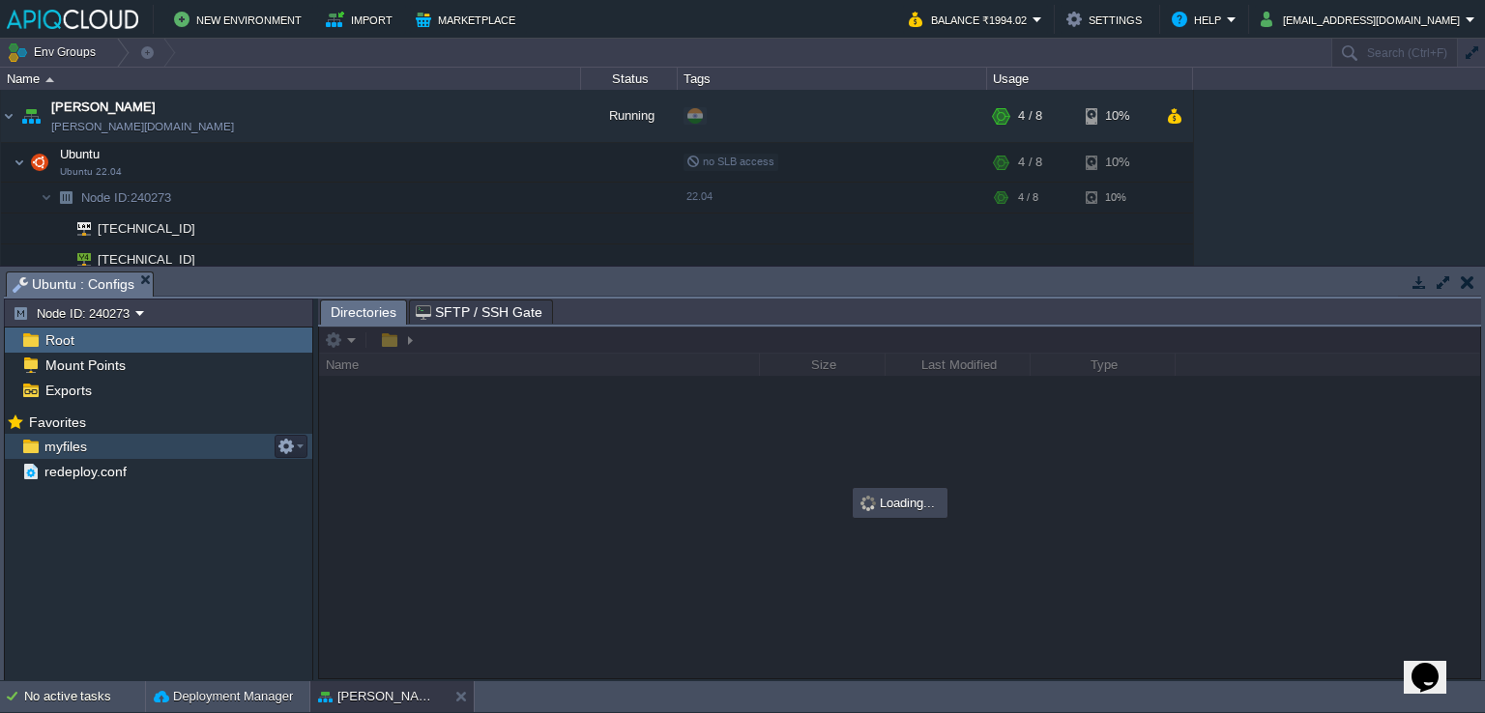
click at [87, 442] on span "myfiles" at bounding box center [65, 446] width 49 height 17
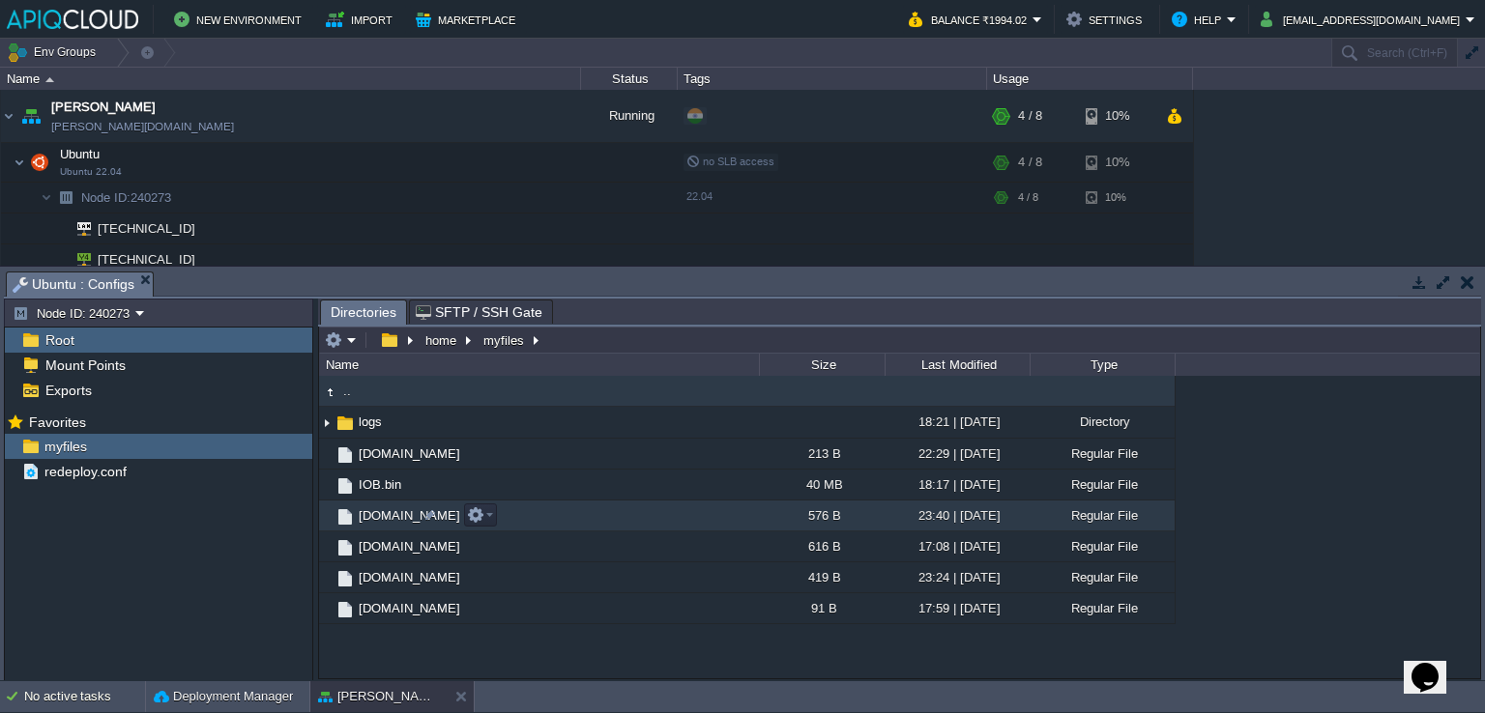
click at [368, 519] on span "[DOMAIN_NAME]" at bounding box center [409, 516] width 107 height 16
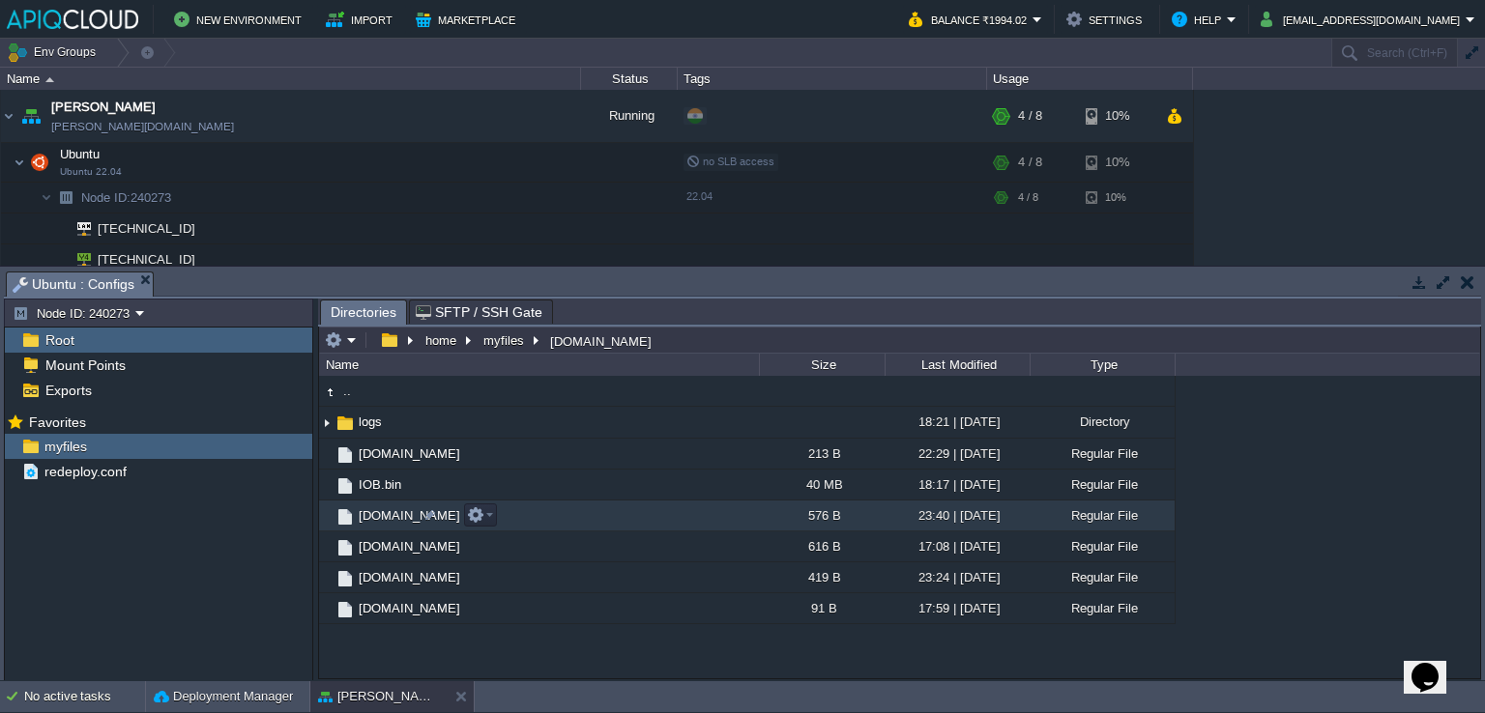
click at [368, 519] on span "[DOMAIN_NAME]" at bounding box center [409, 516] width 107 height 16
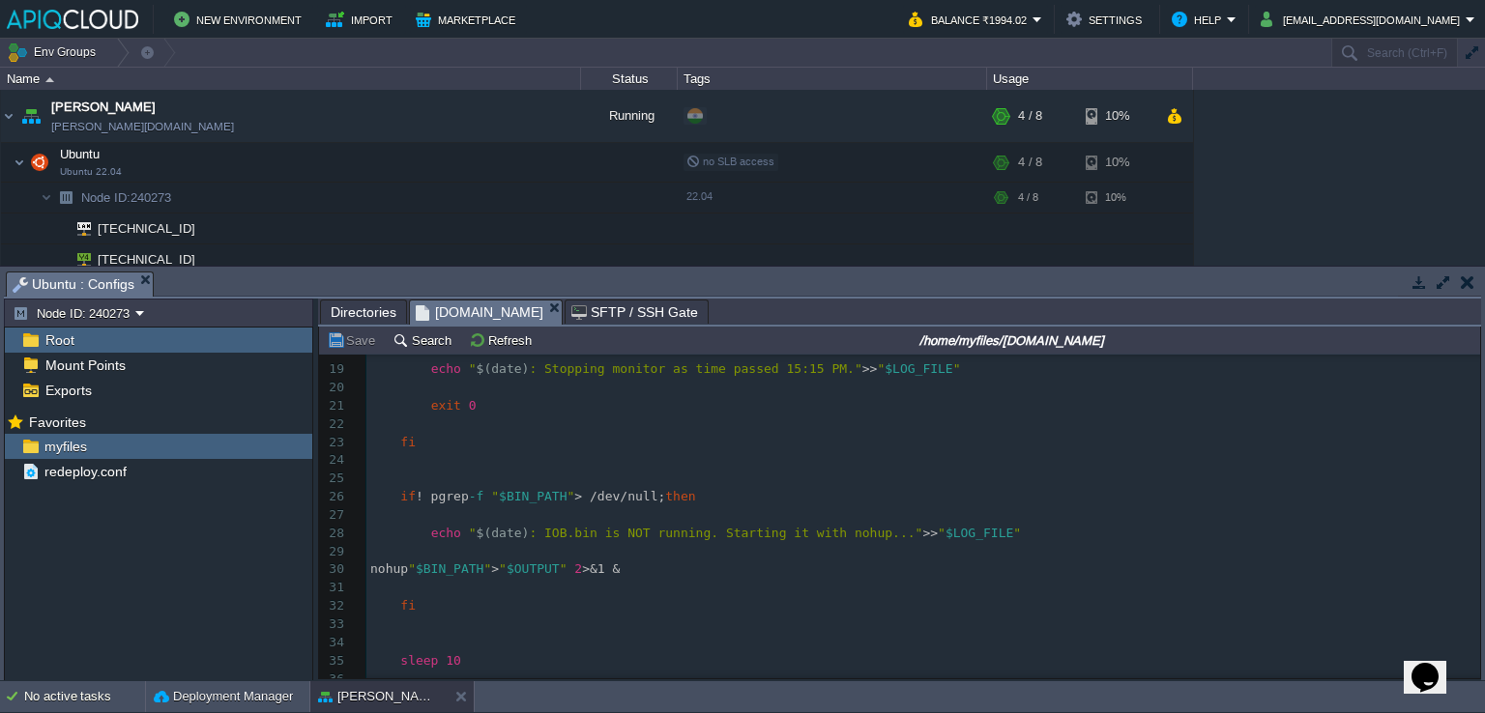
scroll to position [357, 0]
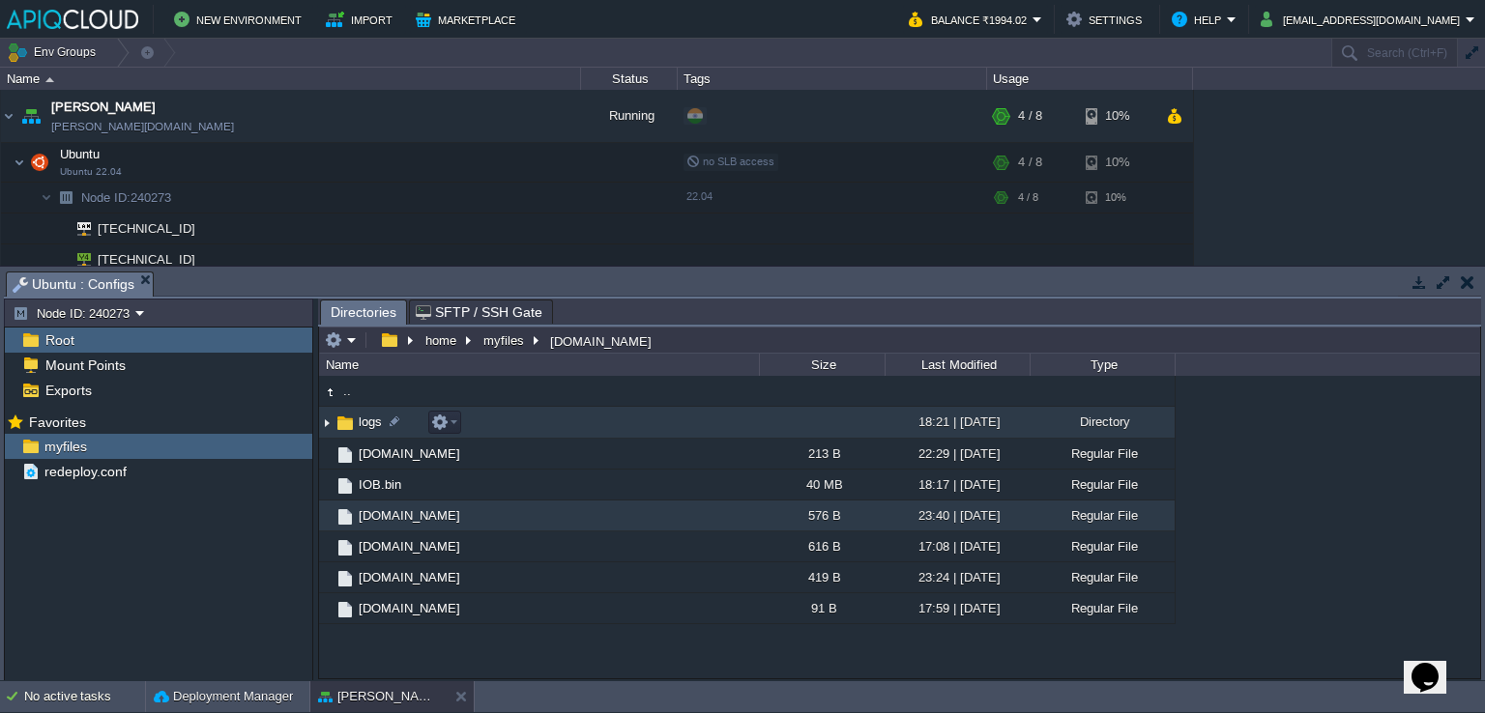
click at [372, 419] on span "logs" at bounding box center [370, 422] width 29 height 16
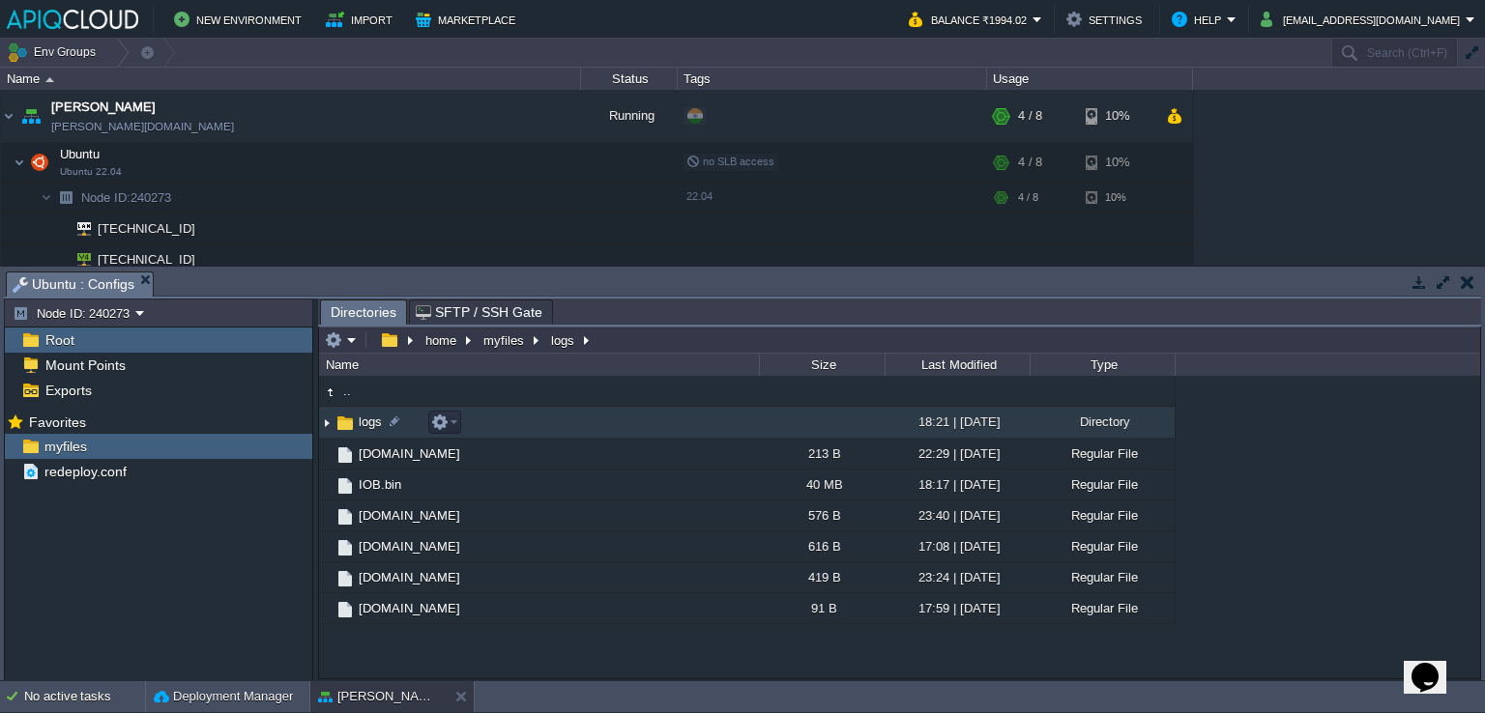
click at [372, 419] on span "logs" at bounding box center [370, 422] width 29 height 16
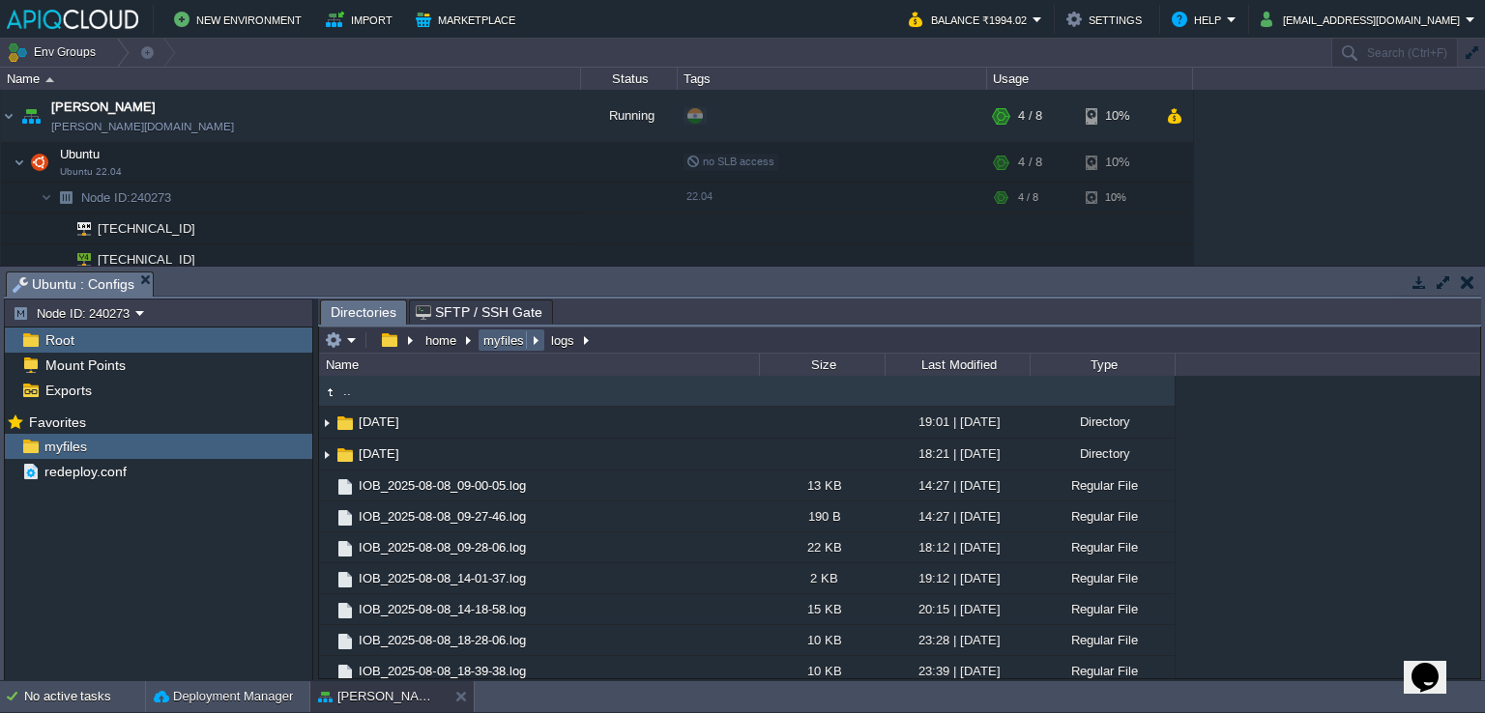
click at [498, 342] on button "myfiles" at bounding box center [504, 340] width 48 height 17
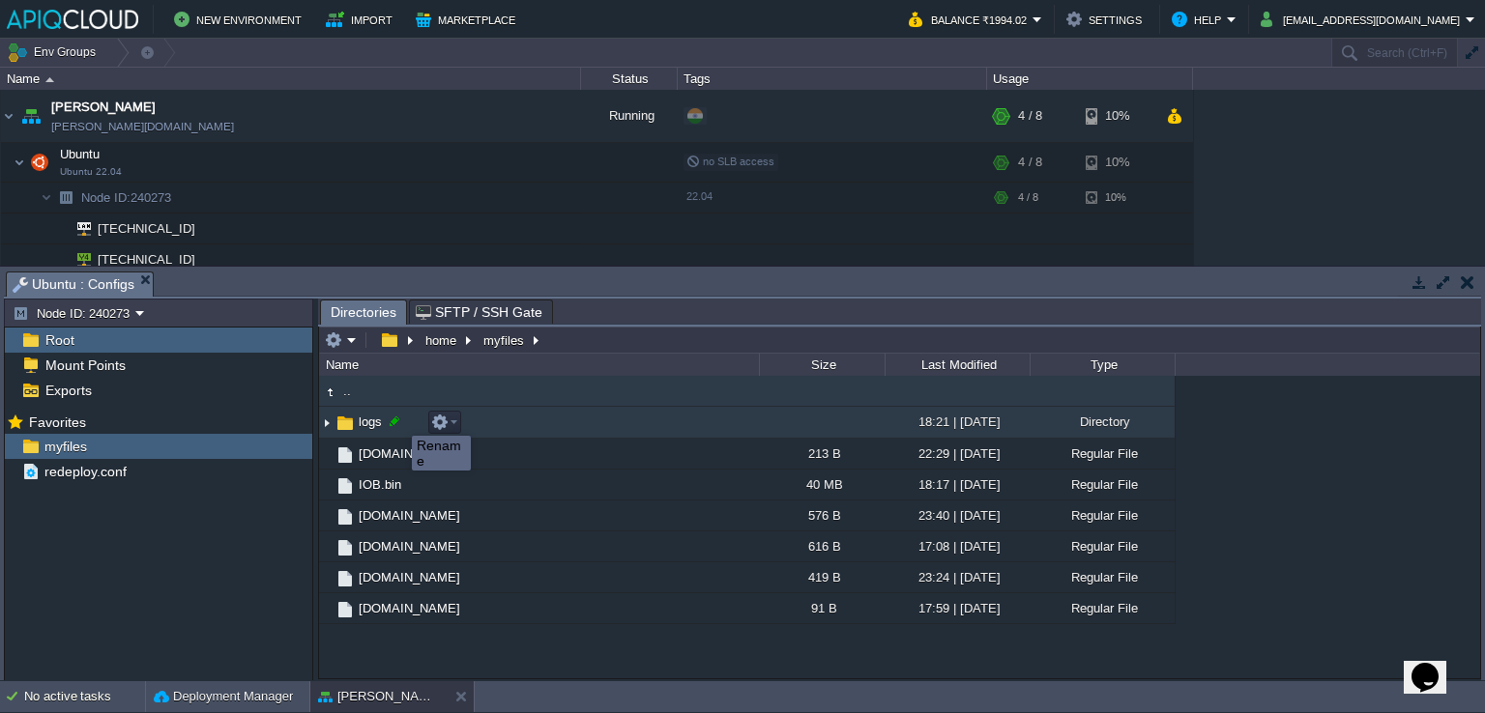
click at [397, 419] on div at bounding box center [394, 421] width 17 height 17
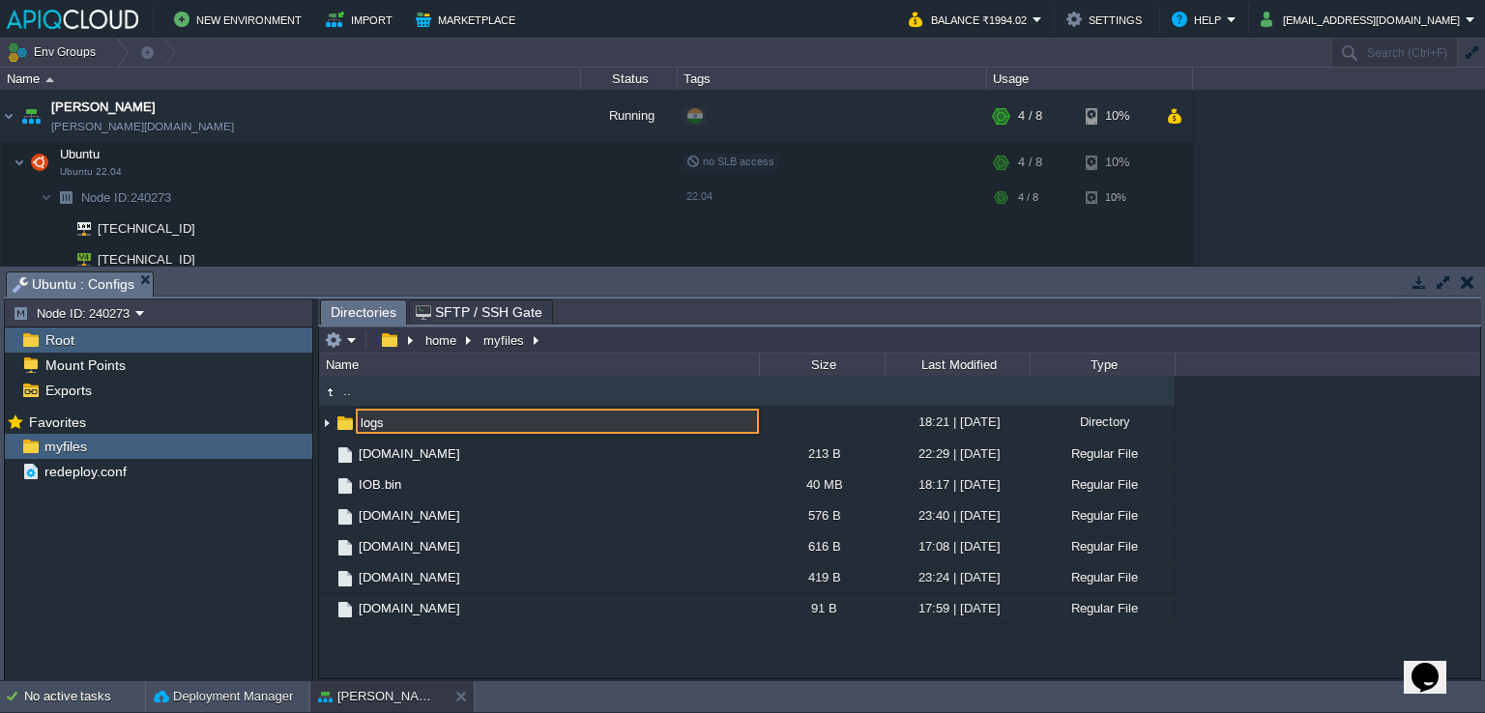
click at [225, 517] on div "Mark the most frequently used files and directories as Favorites to easily acce…" at bounding box center [158, 547] width 307 height 276
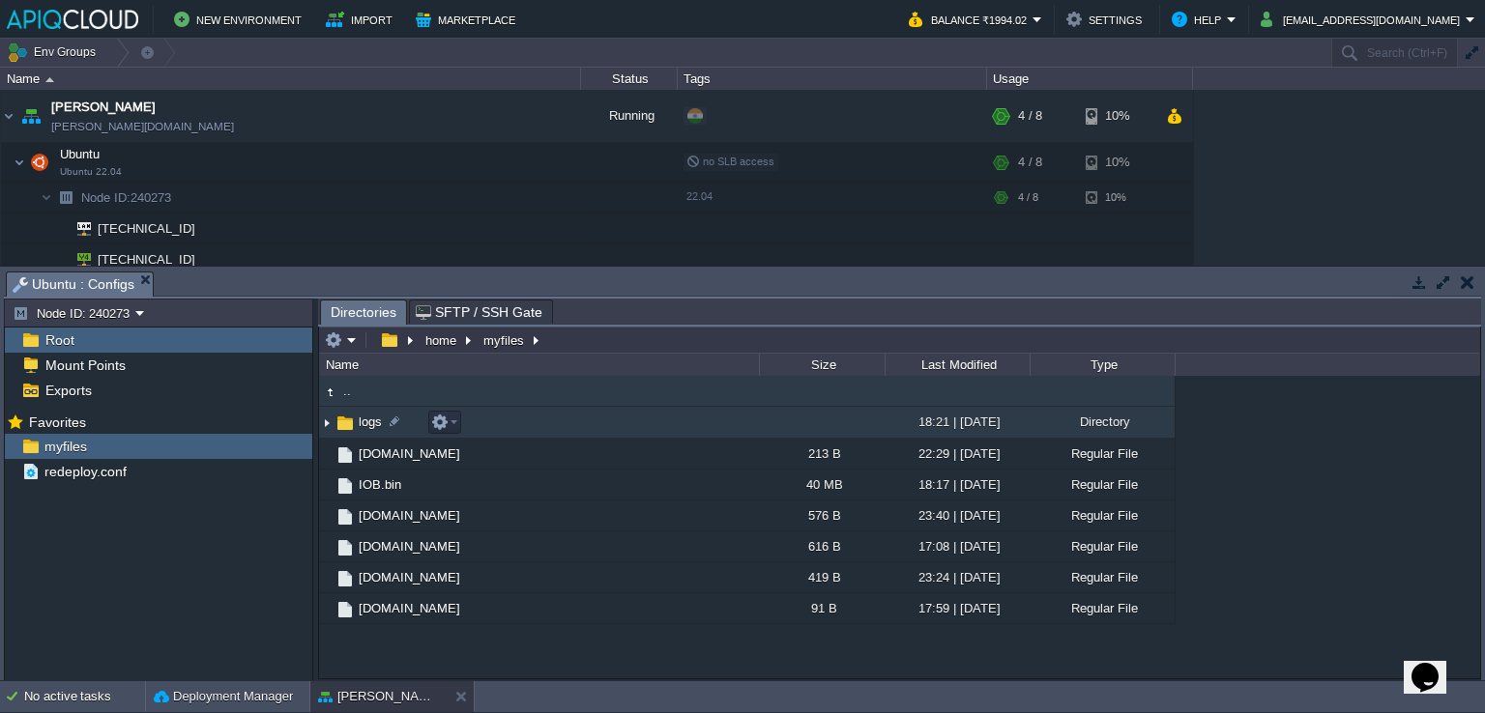
click at [327, 422] on img at bounding box center [326, 423] width 15 height 30
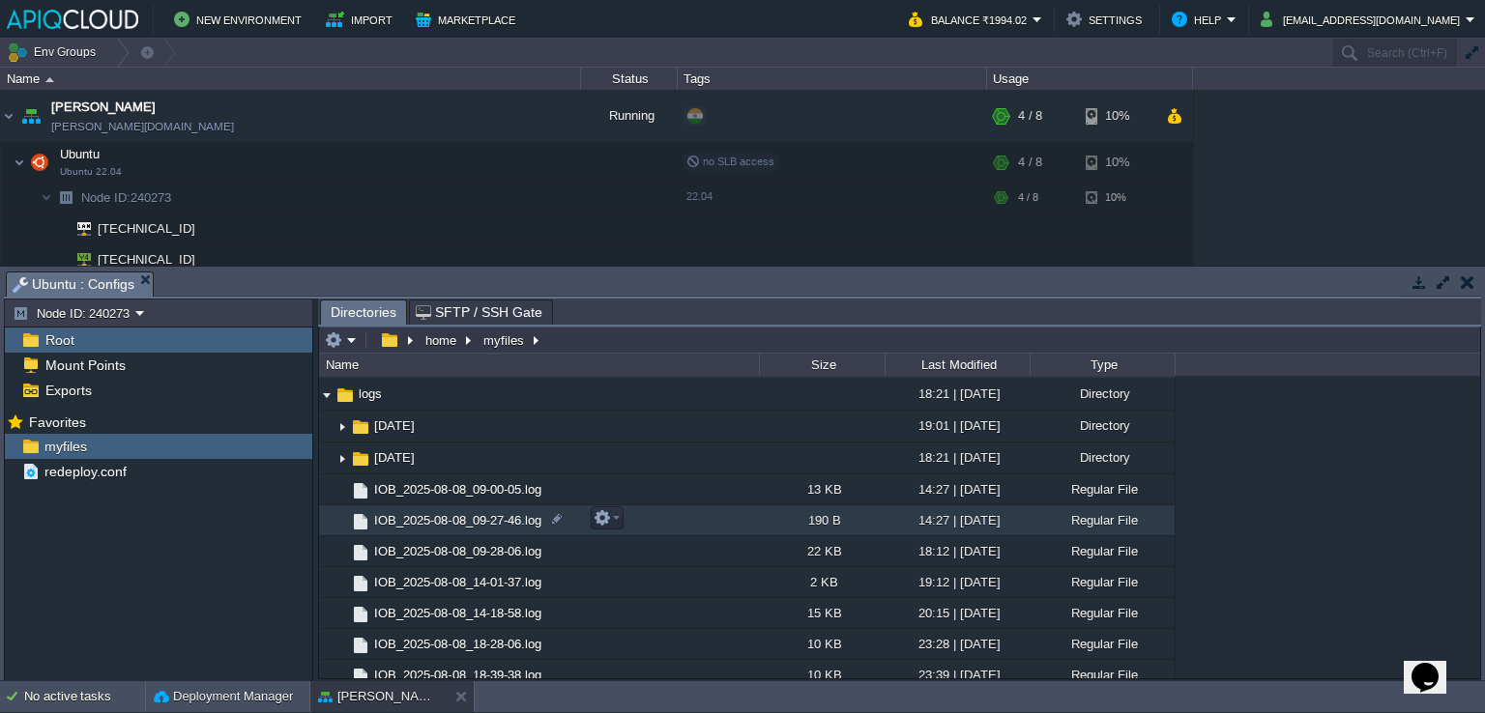
scroll to position [0, 0]
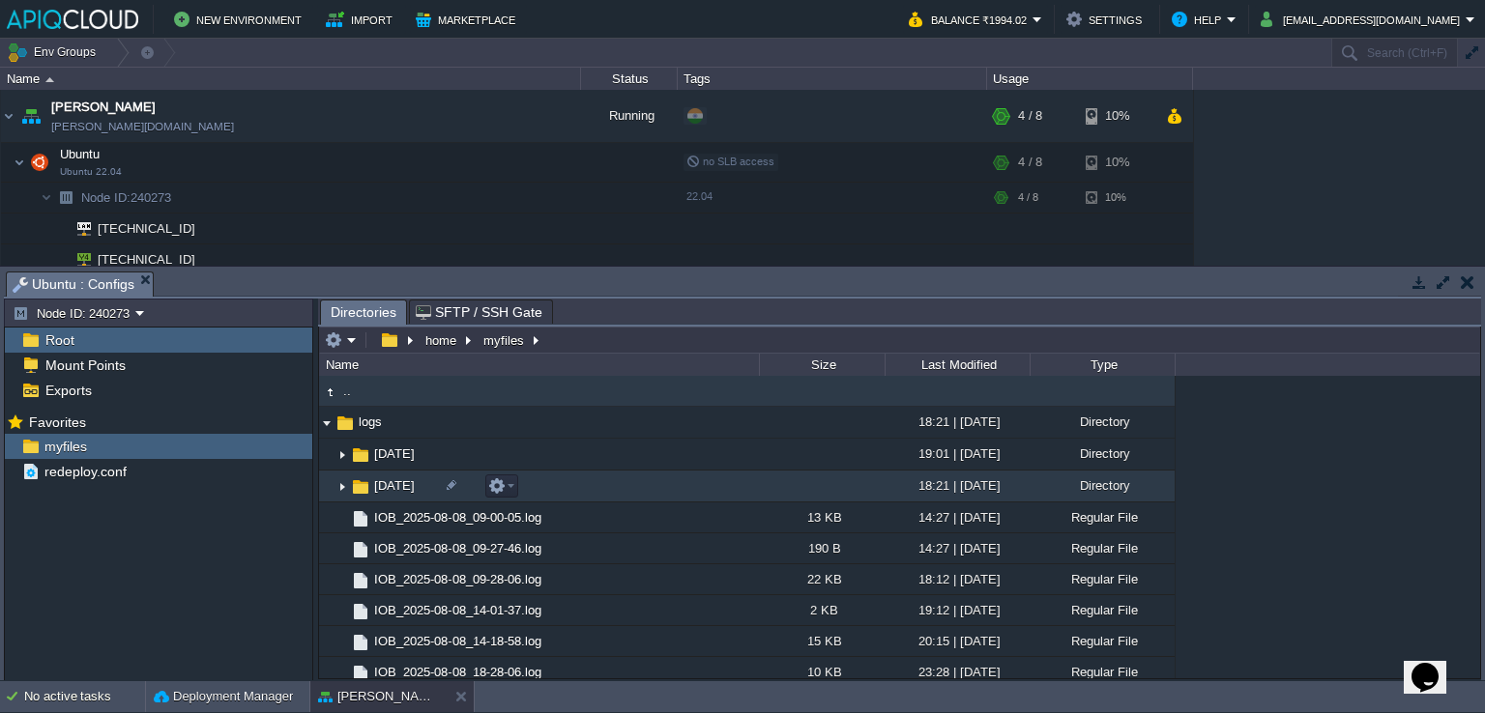
click at [340, 483] on img at bounding box center [341, 487] width 15 height 30
click at [341, 488] on img at bounding box center [341, 487] width 15 height 30
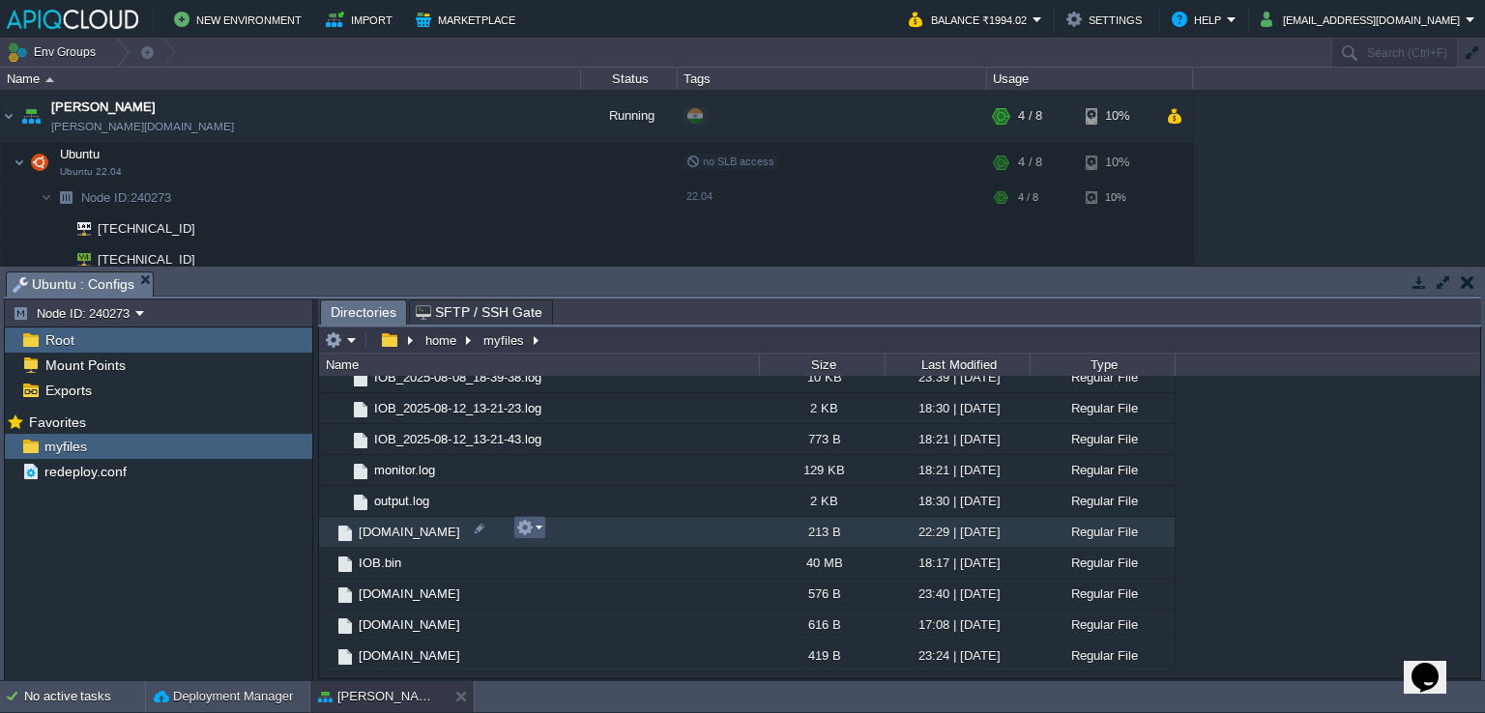
scroll to position [345, 0]
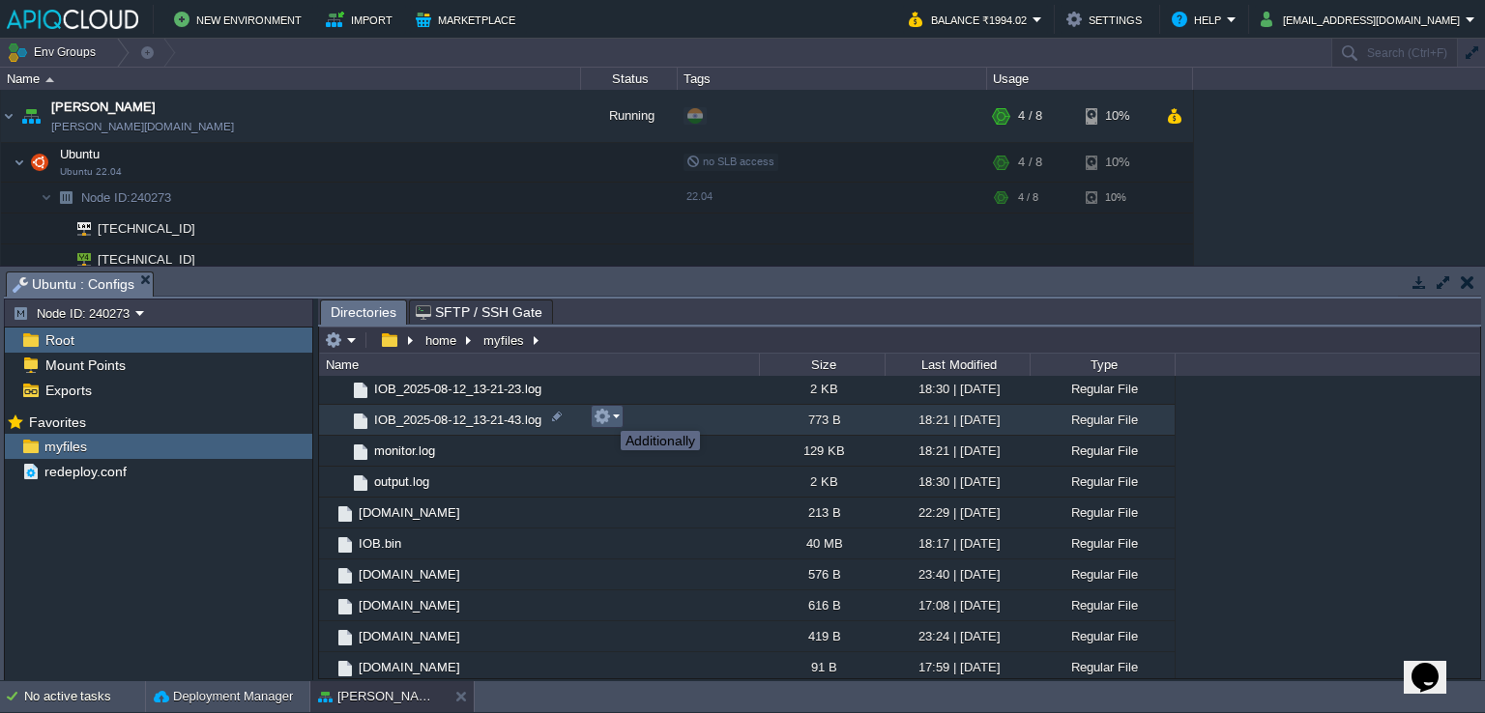
click at [606, 414] on button "button" at bounding box center [602, 416] width 17 height 17
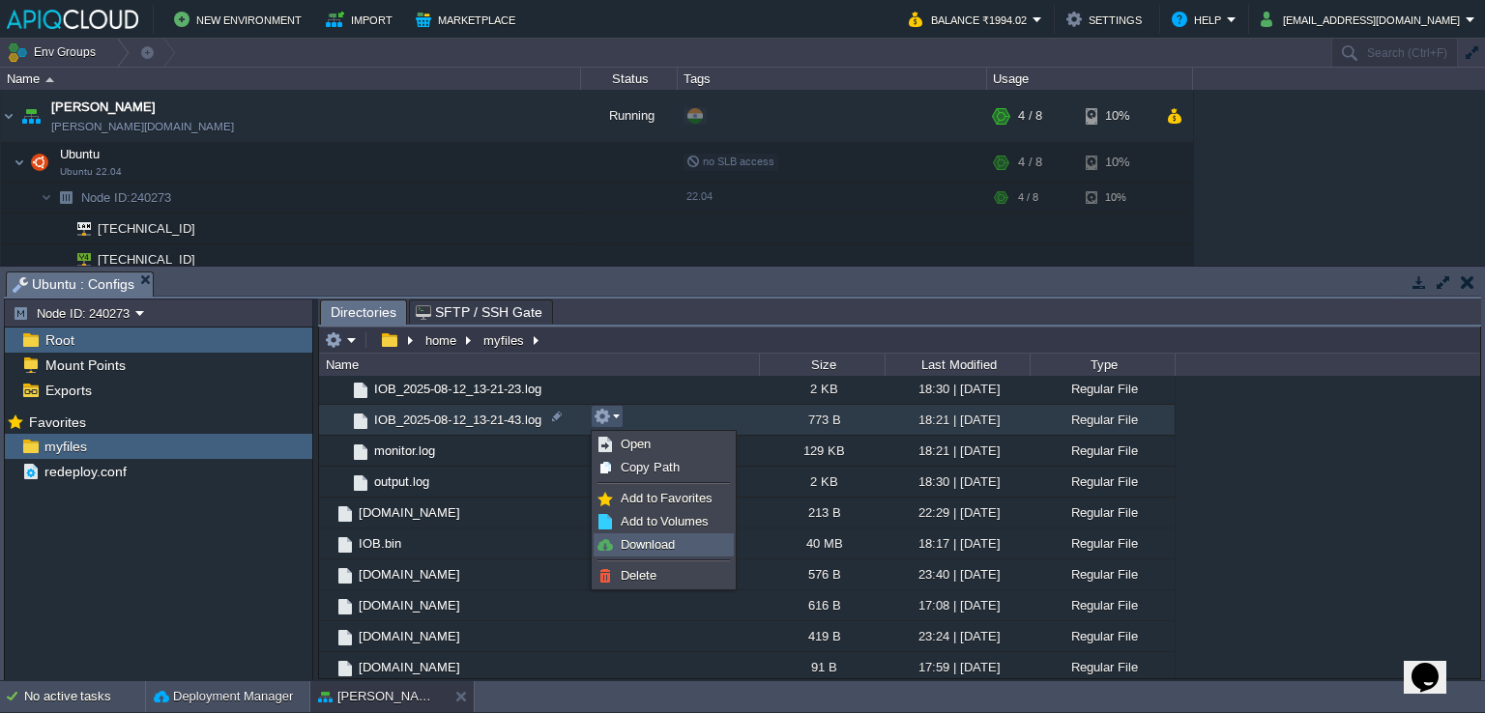
click at [642, 547] on span "Download" at bounding box center [648, 545] width 54 height 15
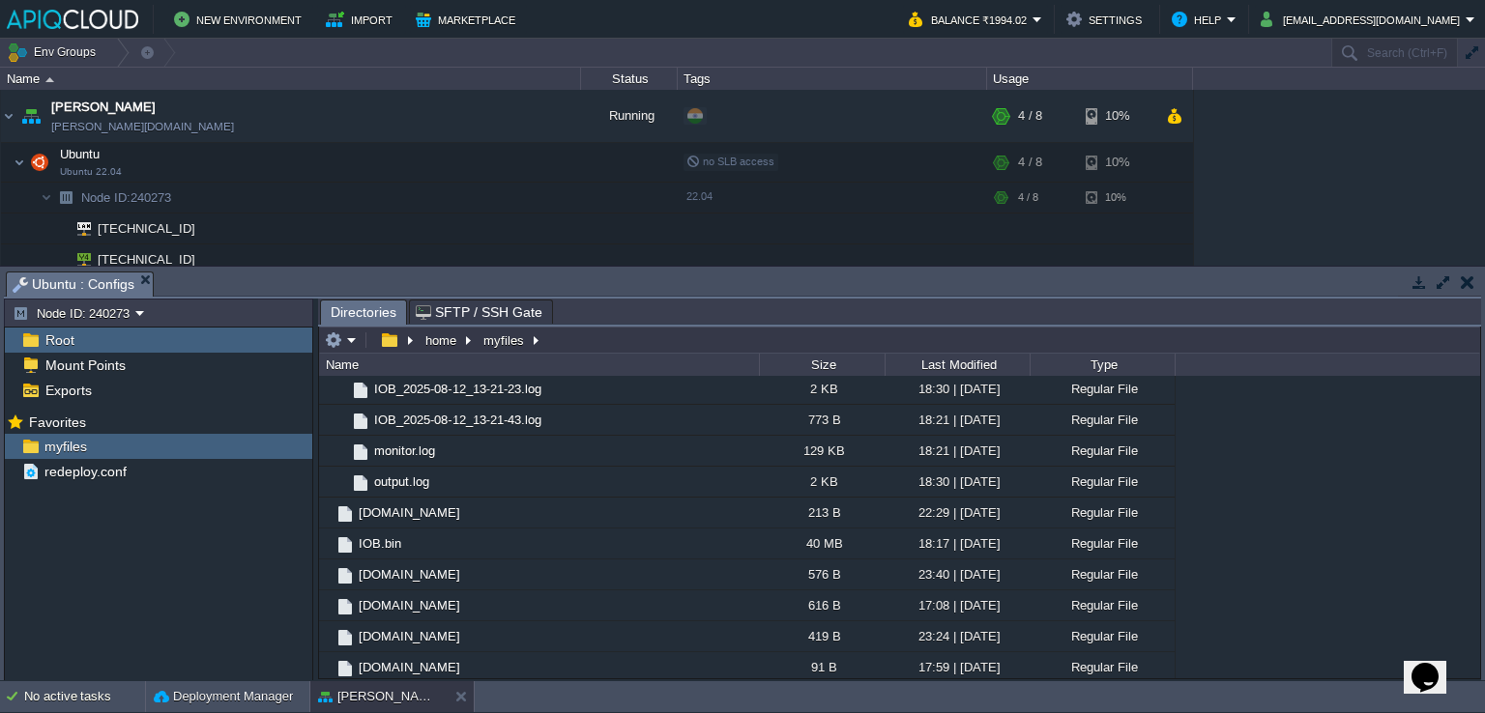
click at [1465, 280] on button "button" at bounding box center [1468, 282] width 14 height 17
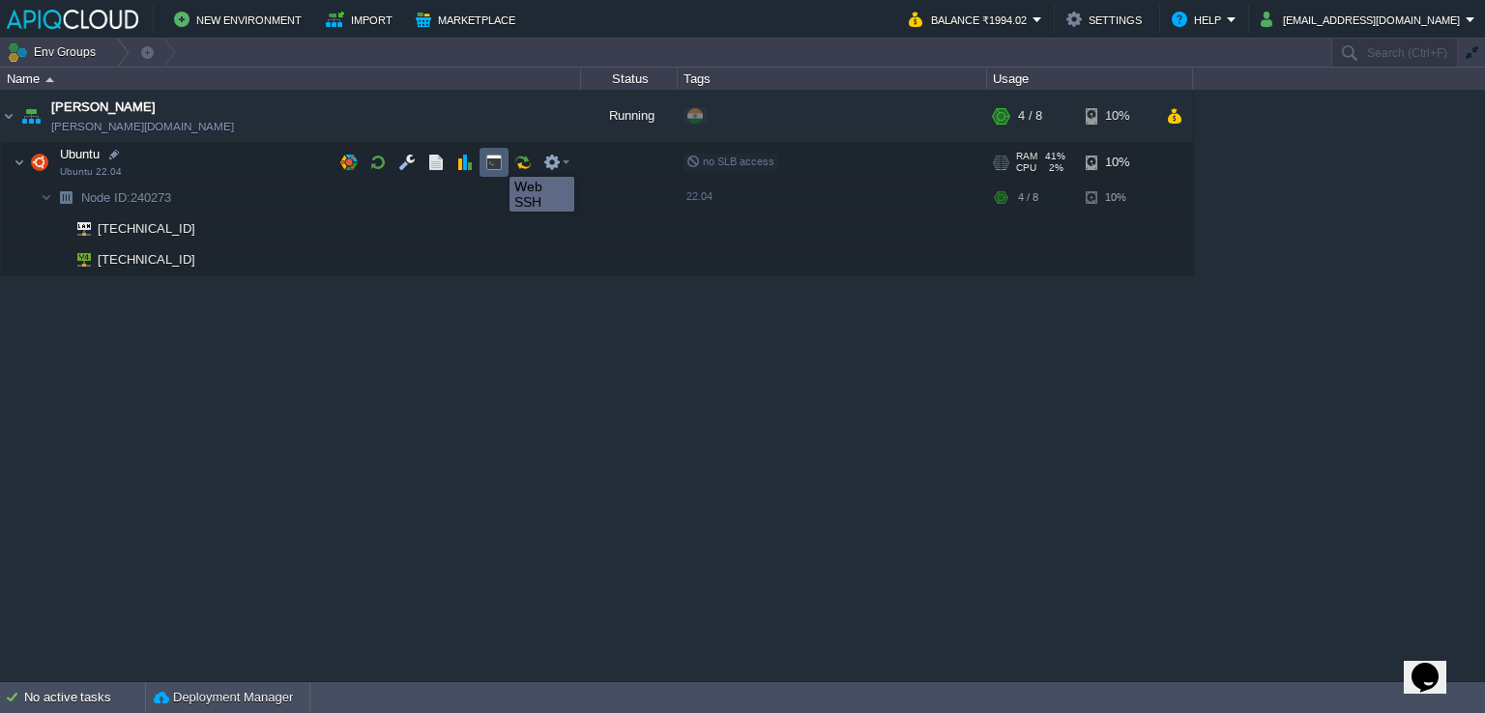
click at [495, 160] on button "button" at bounding box center [493, 162] width 17 height 17
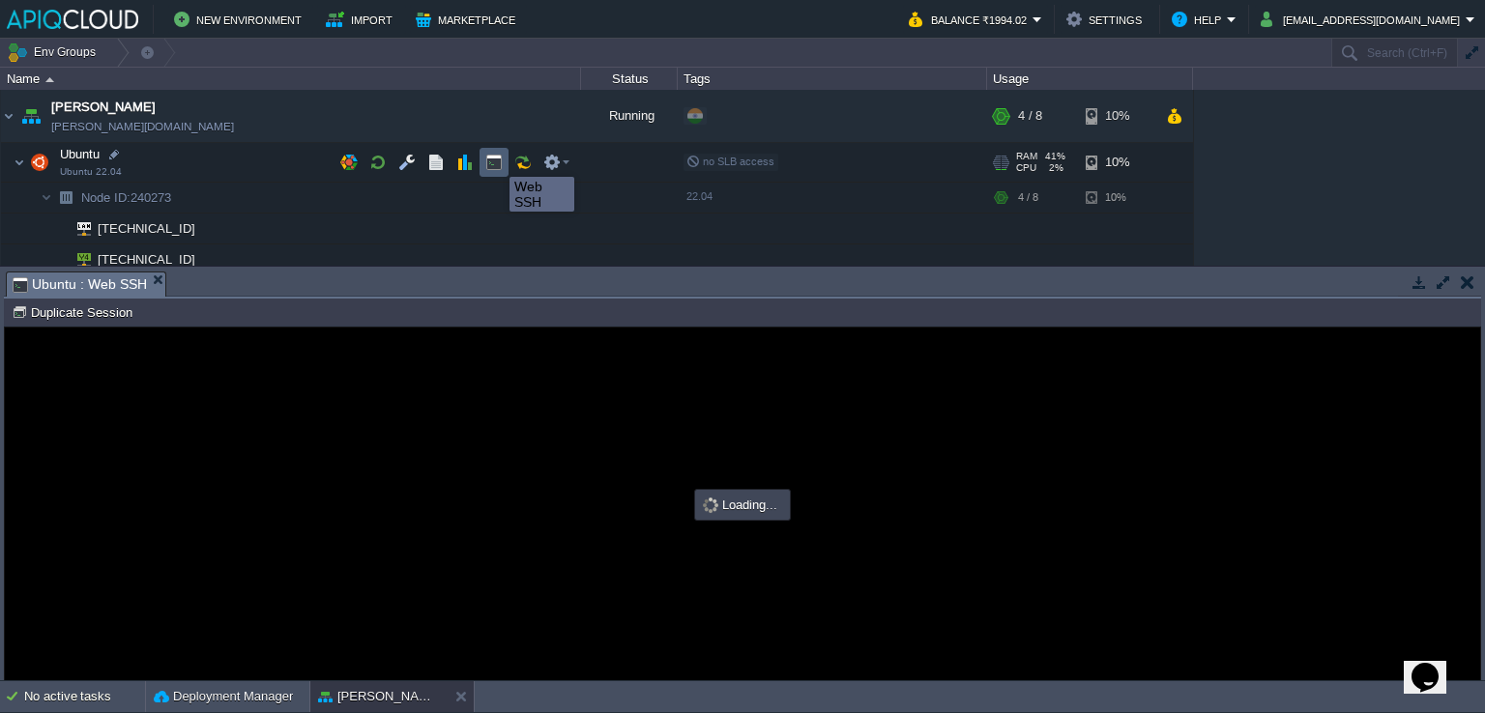
scroll to position [0, 0]
type input "#000000"
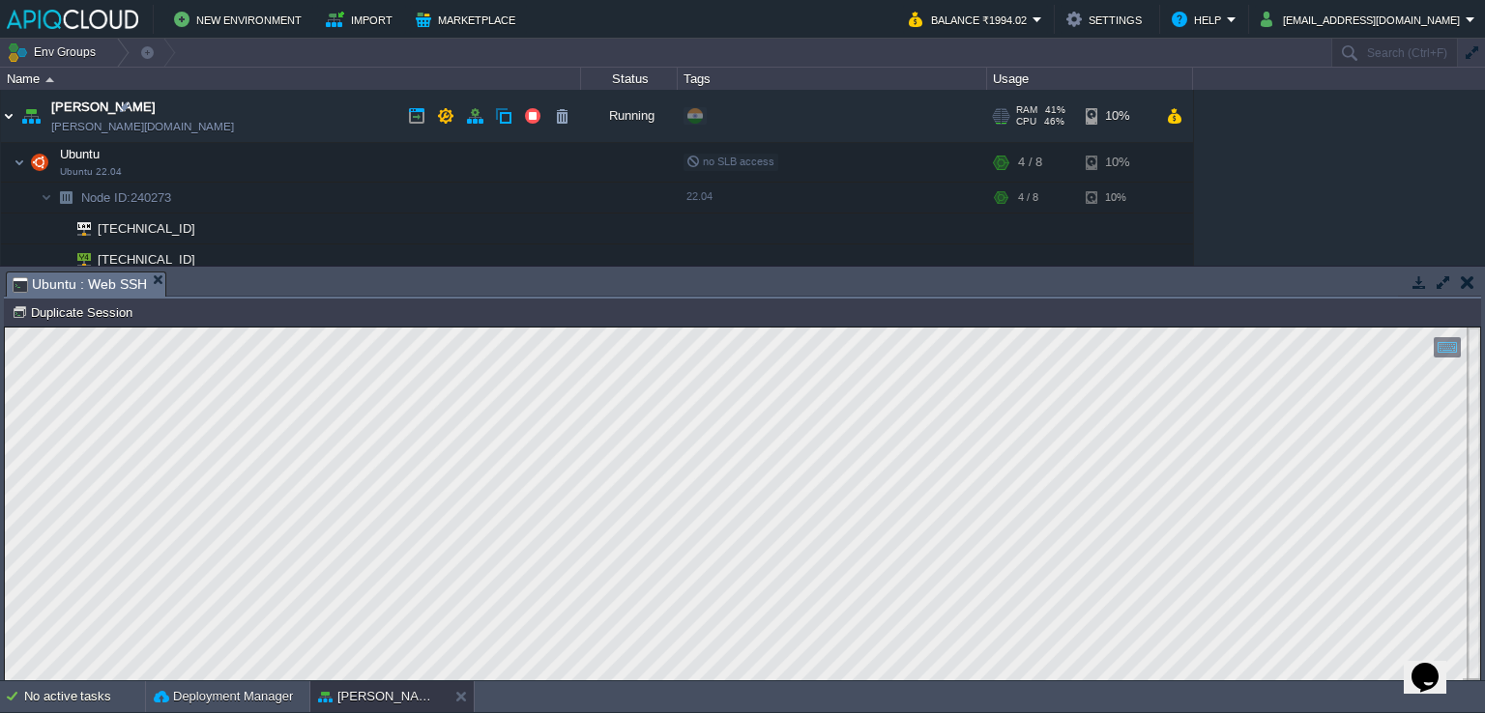
click at [12, 105] on img at bounding box center [8, 116] width 15 height 52
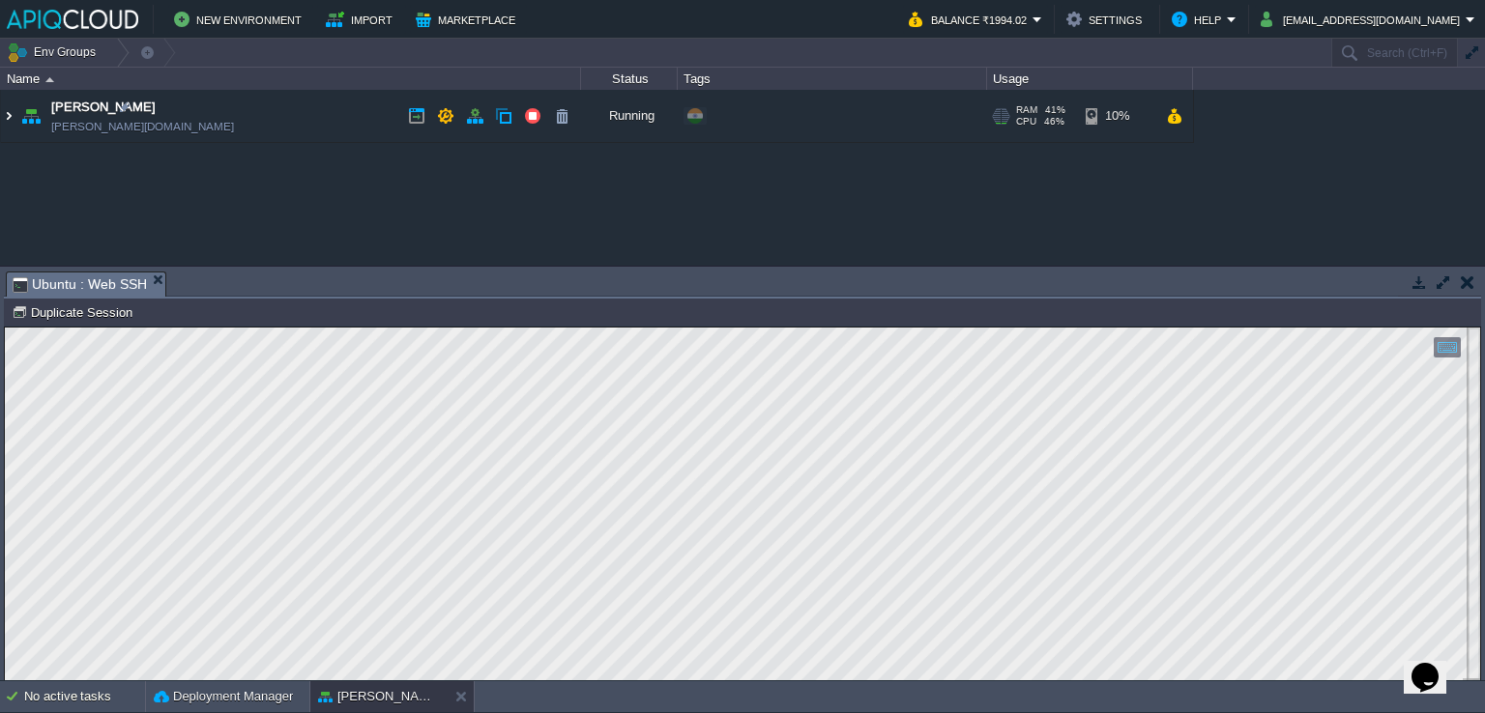
click at [12, 105] on img at bounding box center [8, 116] width 15 height 52
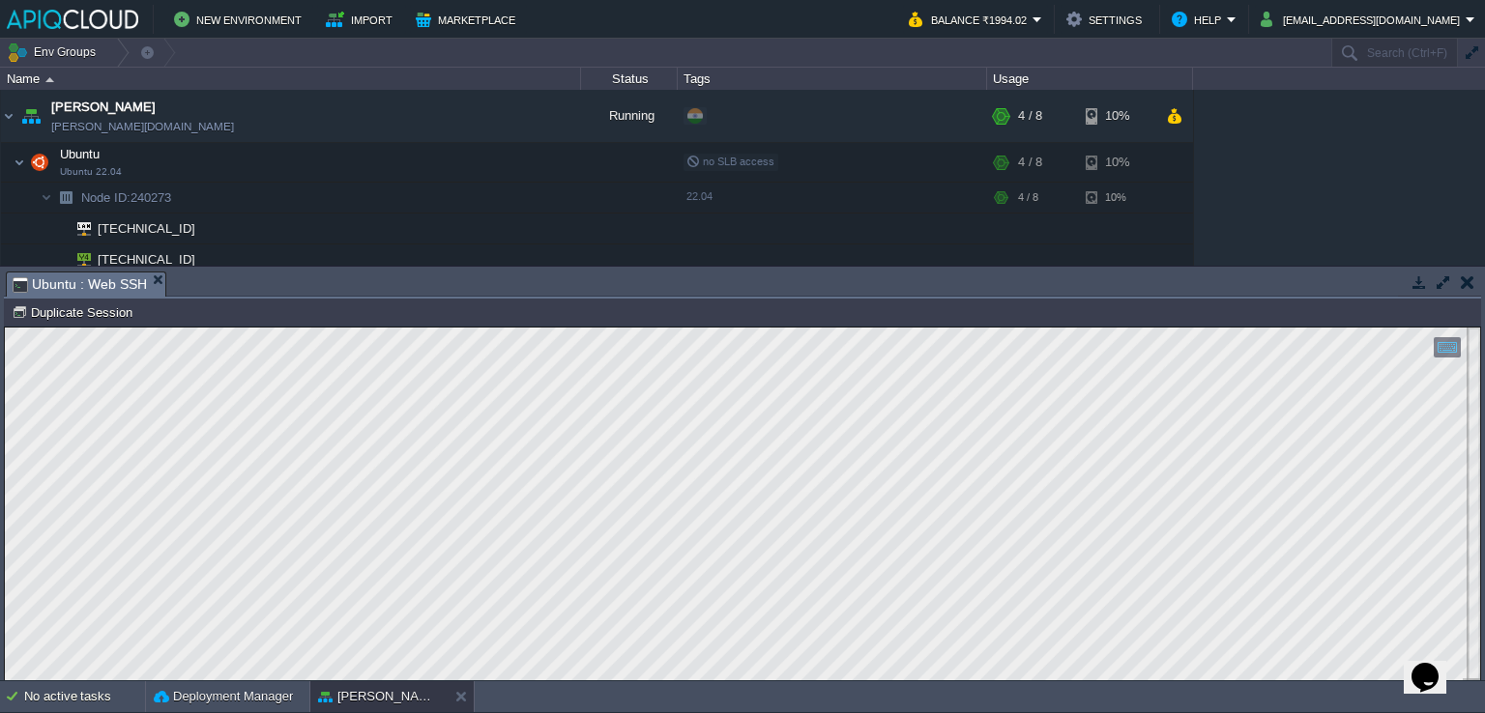
click at [1464, 279] on button "button" at bounding box center [1468, 282] width 14 height 17
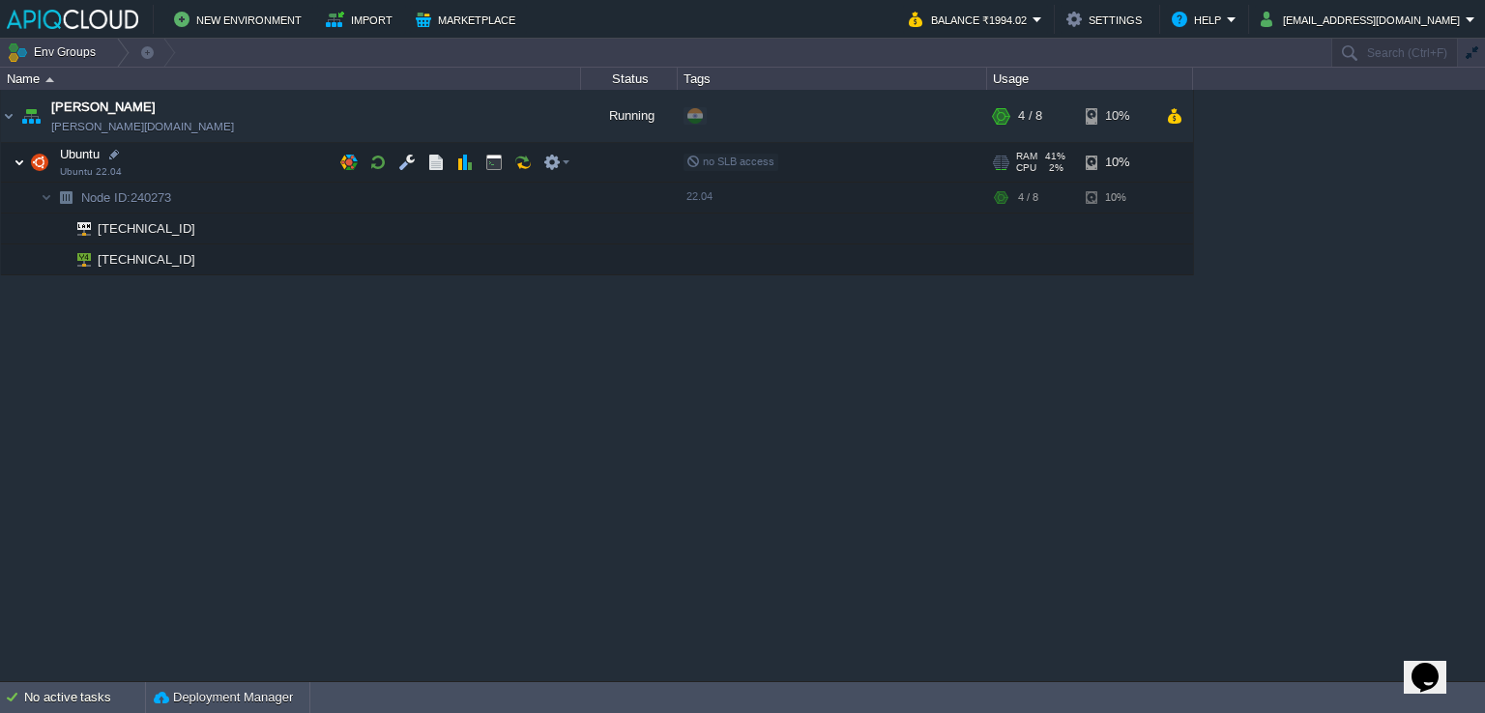
click at [15, 161] on img at bounding box center [20, 162] width 12 height 39
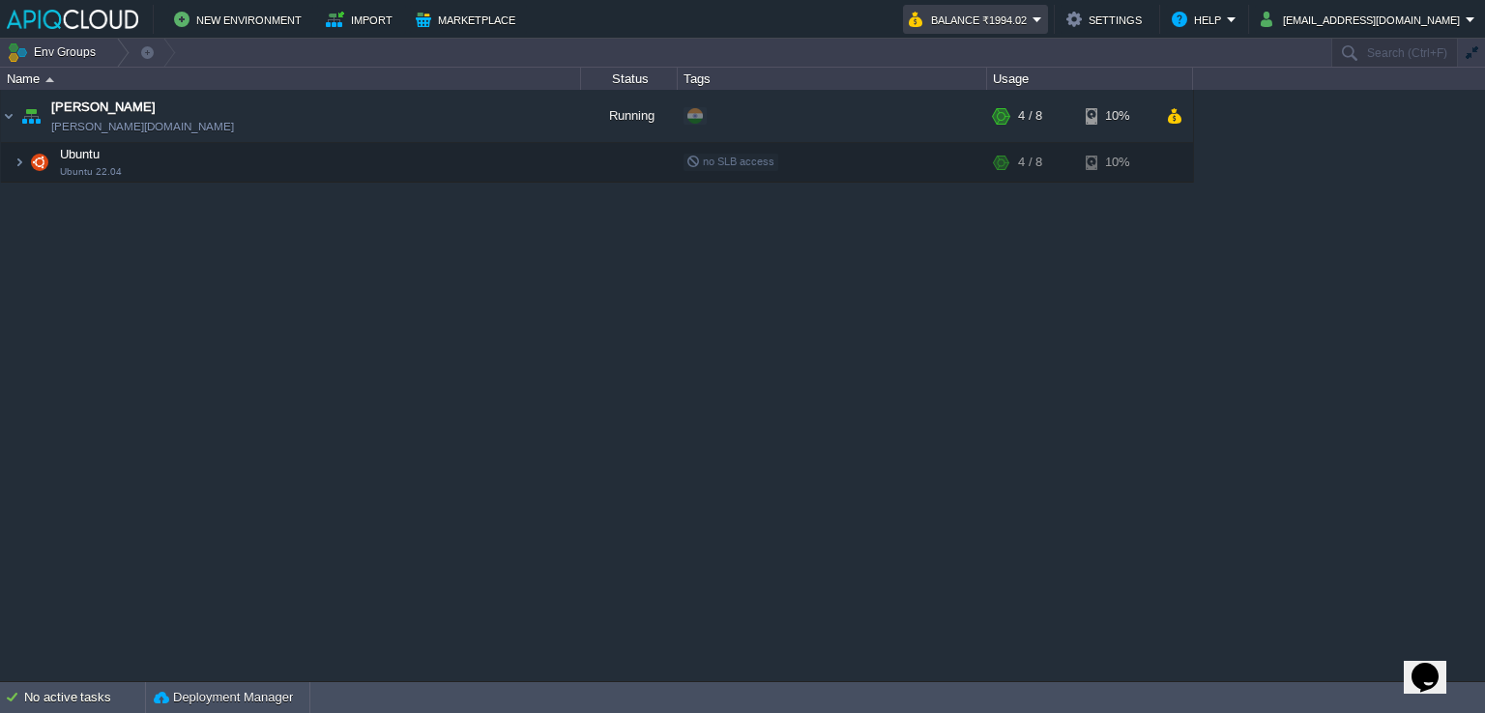
click at [1032, 24] on button "Balance ₹1994.02" at bounding box center [971, 19] width 124 height 23
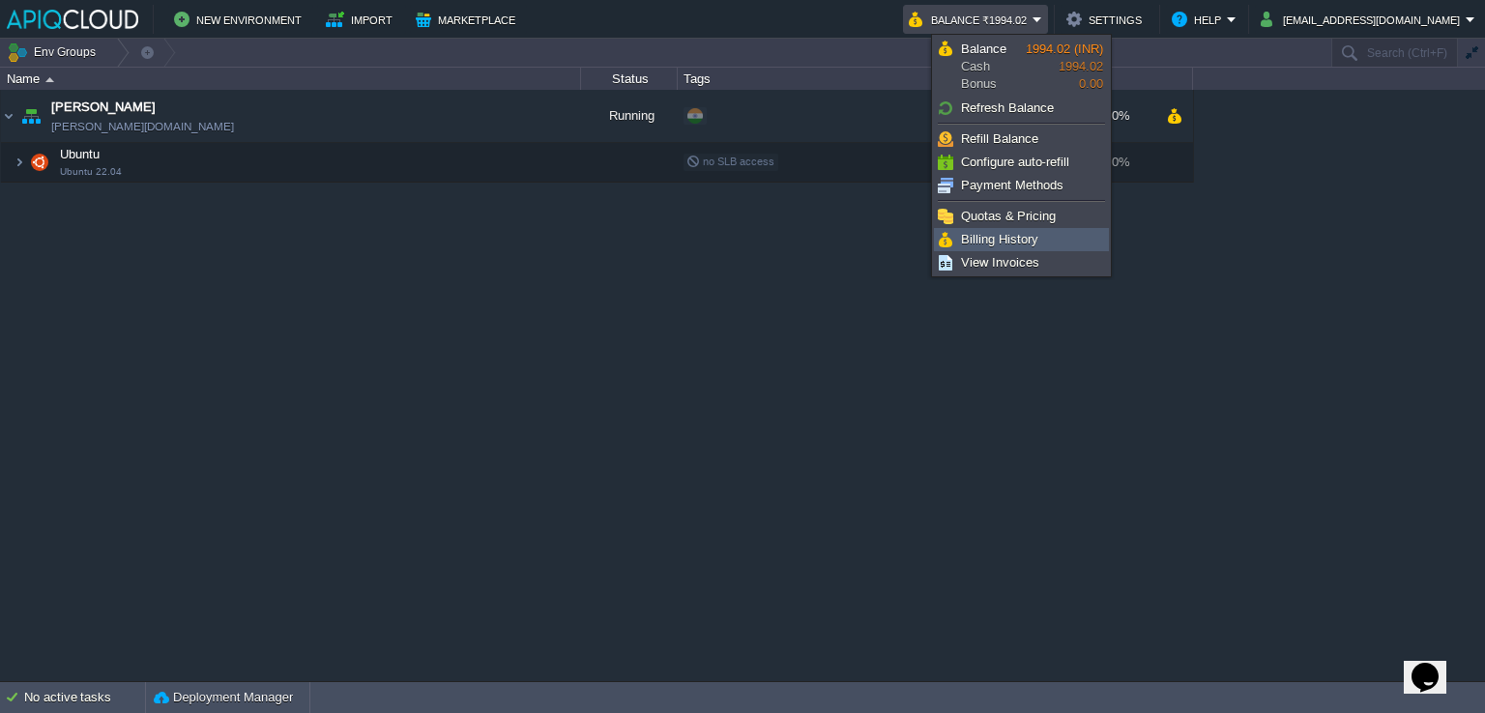
click at [1016, 234] on span "Billing History" at bounding box center [999, 239] width 77 height 15
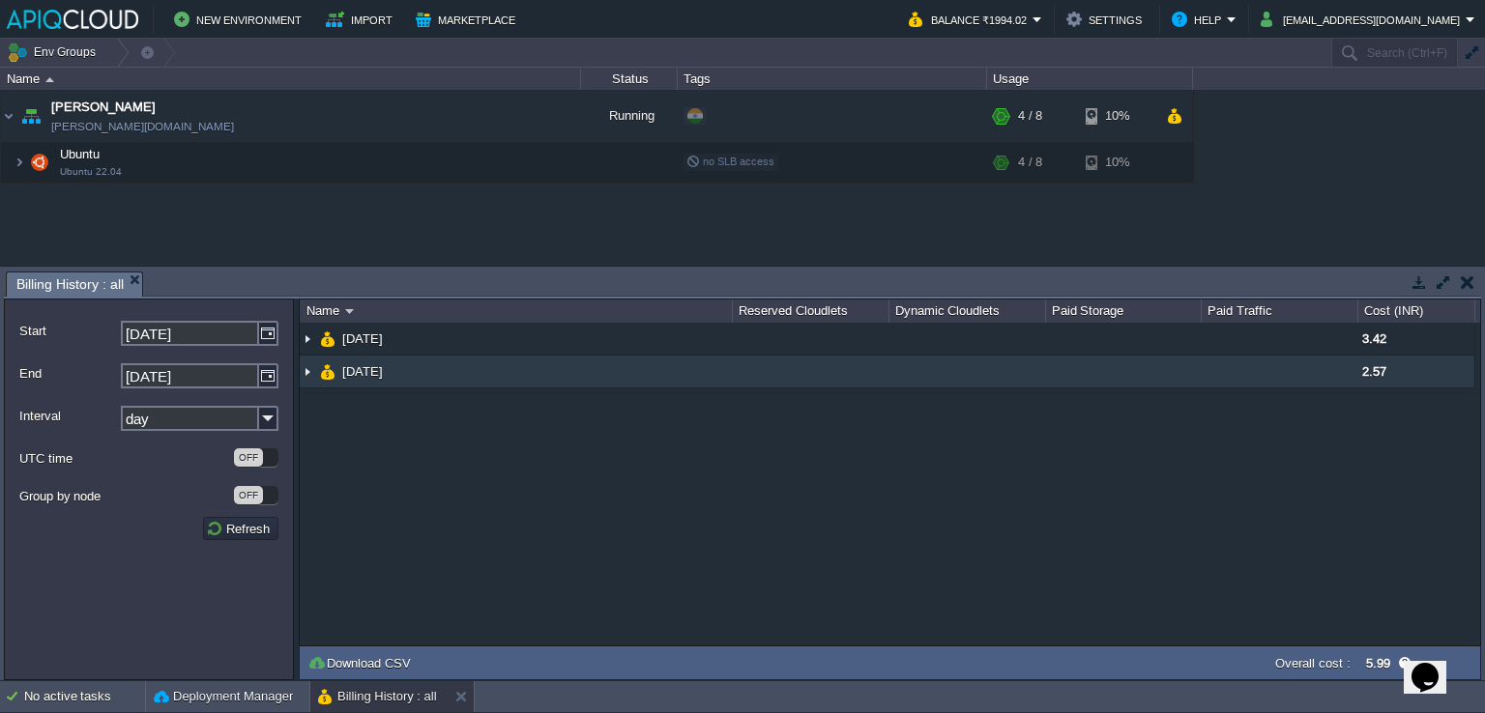
click at [307, 367] on img at bounding box center [307, 372] width 15 height 32
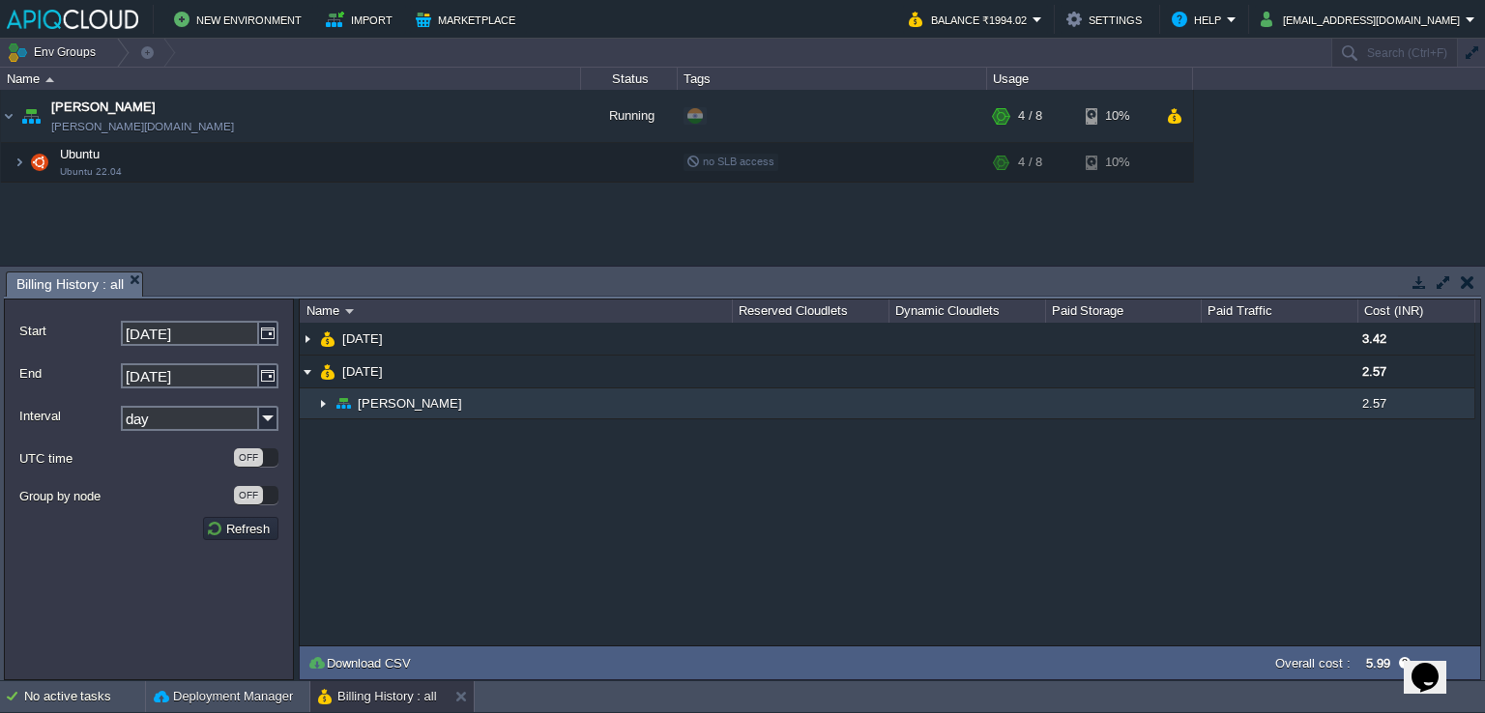
click at [326, 406] on img at bounding box center [322, 404] width 15 height 30
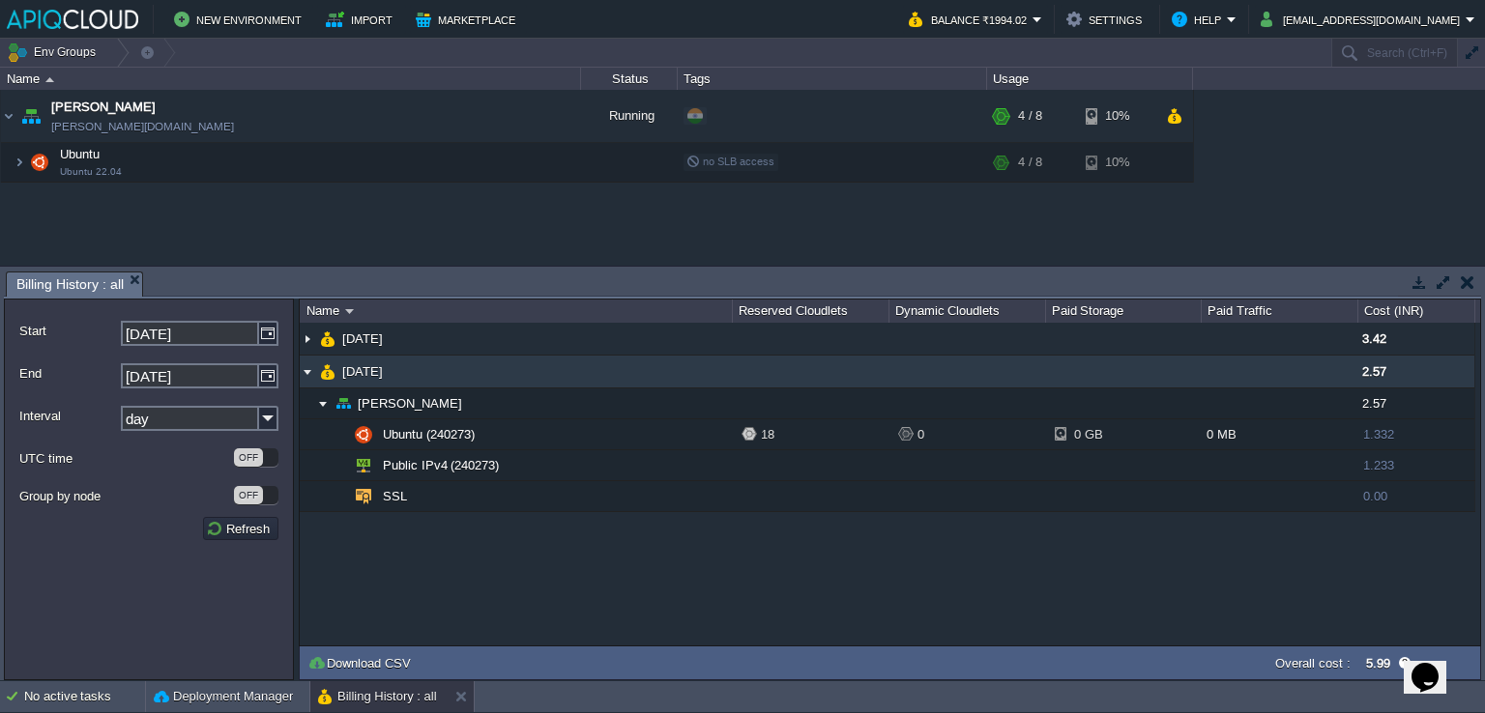
click at [418, 368] on td "[DATE]" at bounding box center [516, 372] width 432 height 33
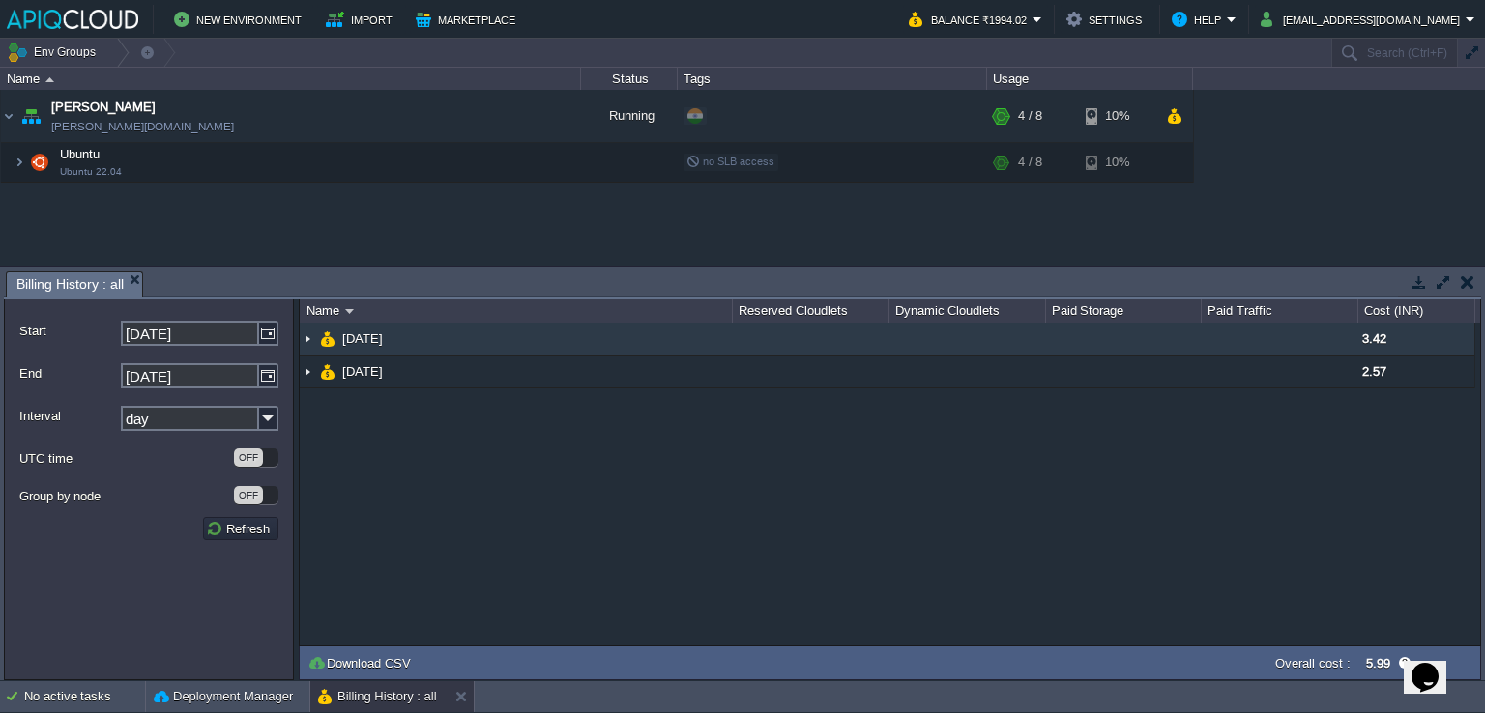
click at [311, 339] on img at bounding box center [307, 339] width 15 height 32
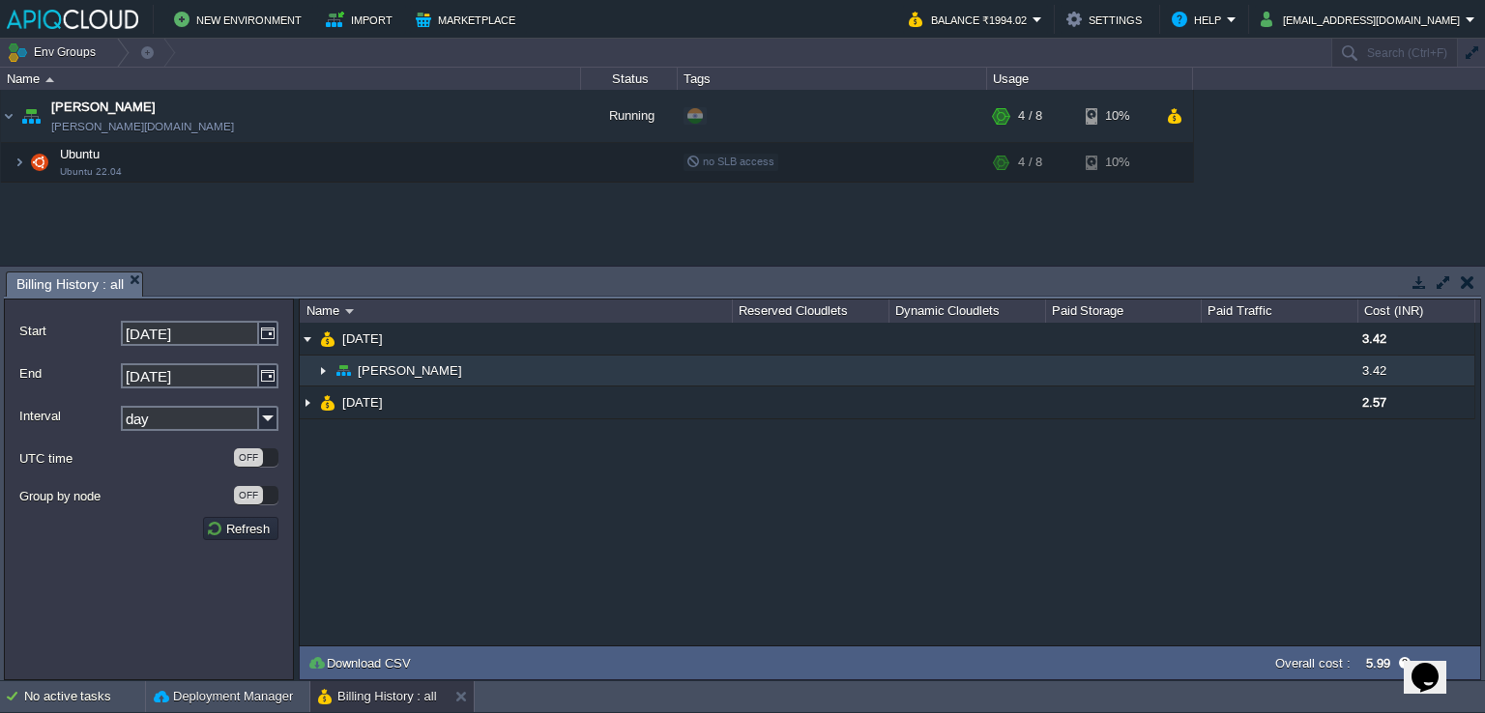
click at [321, 370] on img at bounding box center [322, 371] width 15 height 30
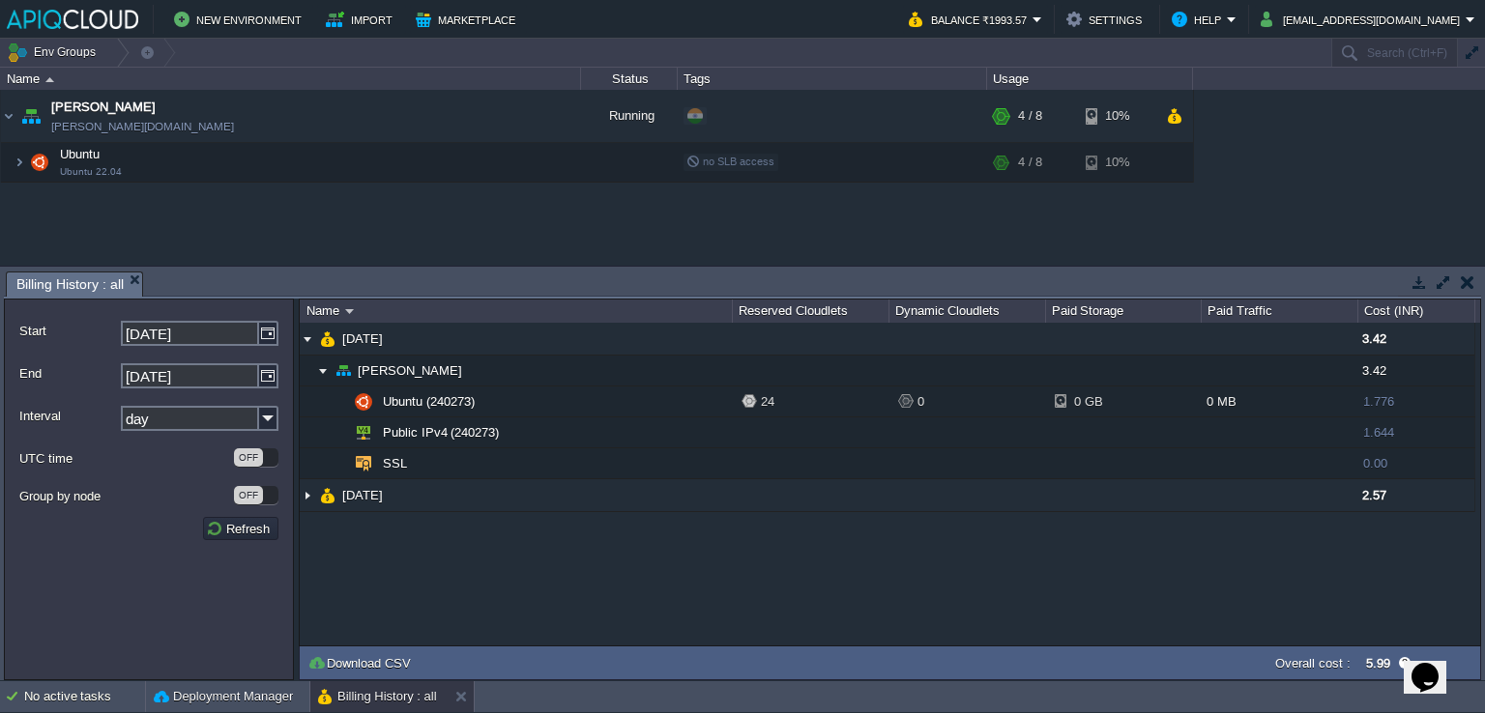
click at [1462, 284] on button "button" at bounding box center [1468, 282] width 14 height 17
